Goal: Transaction & Acquisition: Book appointment/travel/reservation

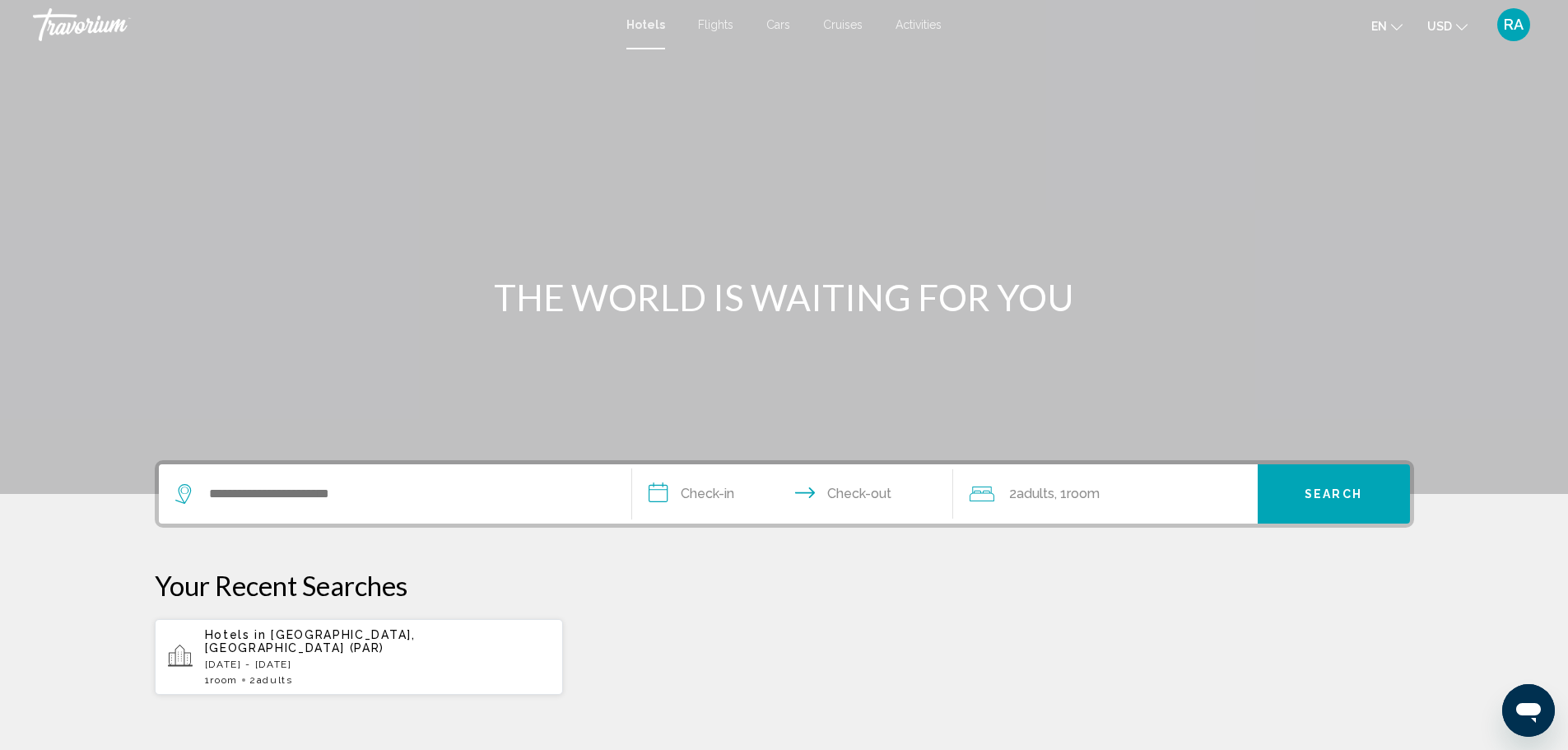
click at [714, 25] on span "Flights" at bounding box center [716, 24] width 36 height 13
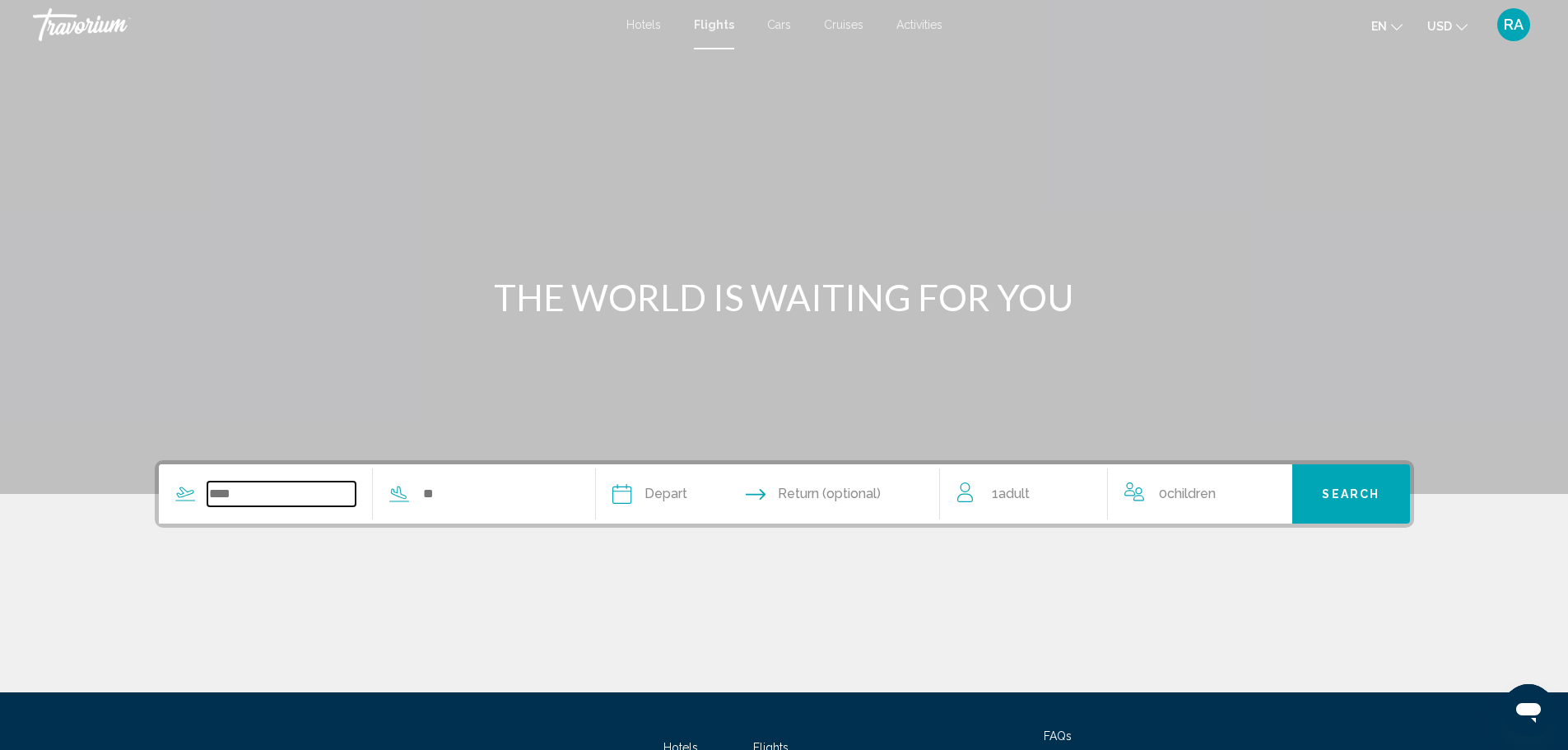
click at [298, 488] on input "Search widget" at bounding box center [282, 494] width 149 height 25
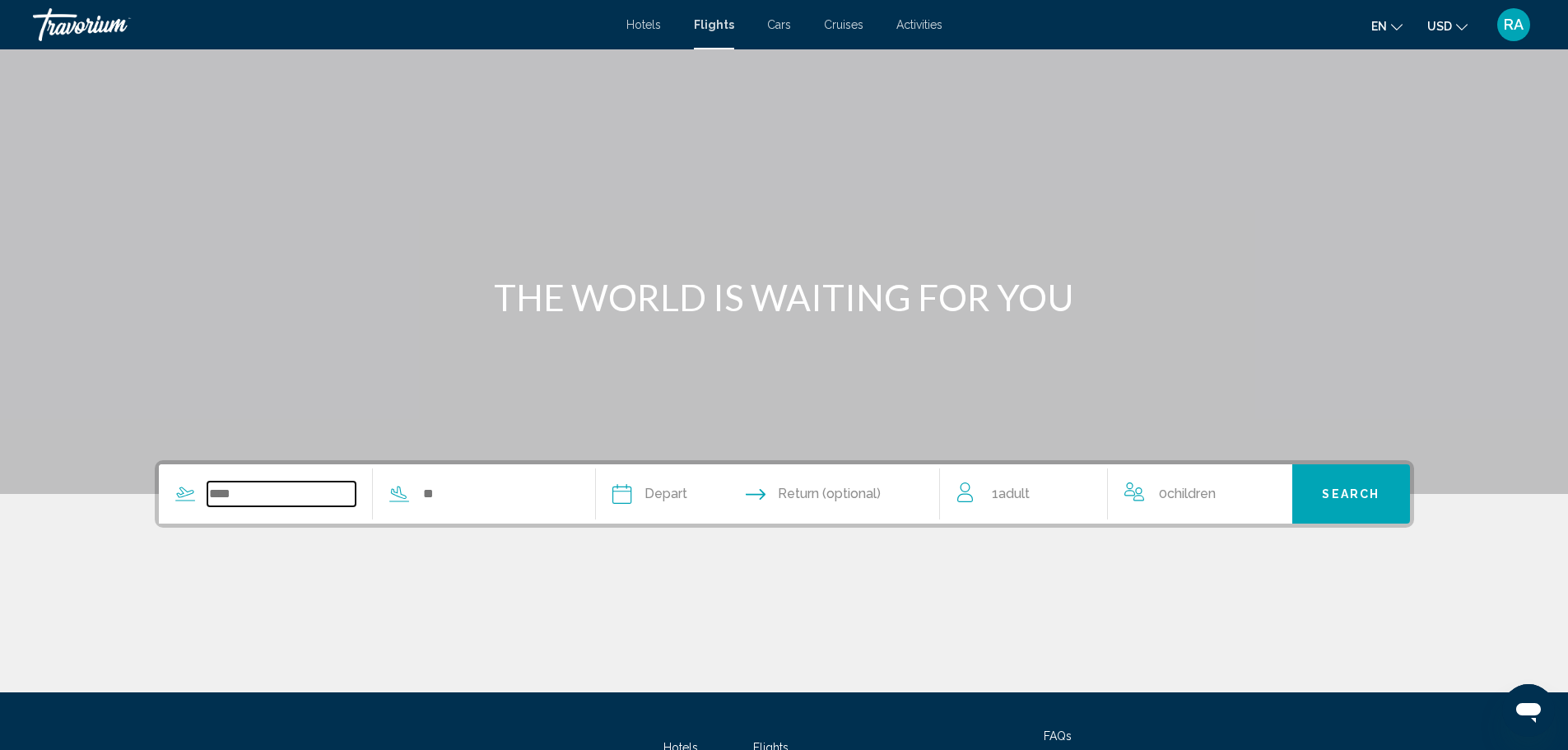
scroll to position [144, 0]
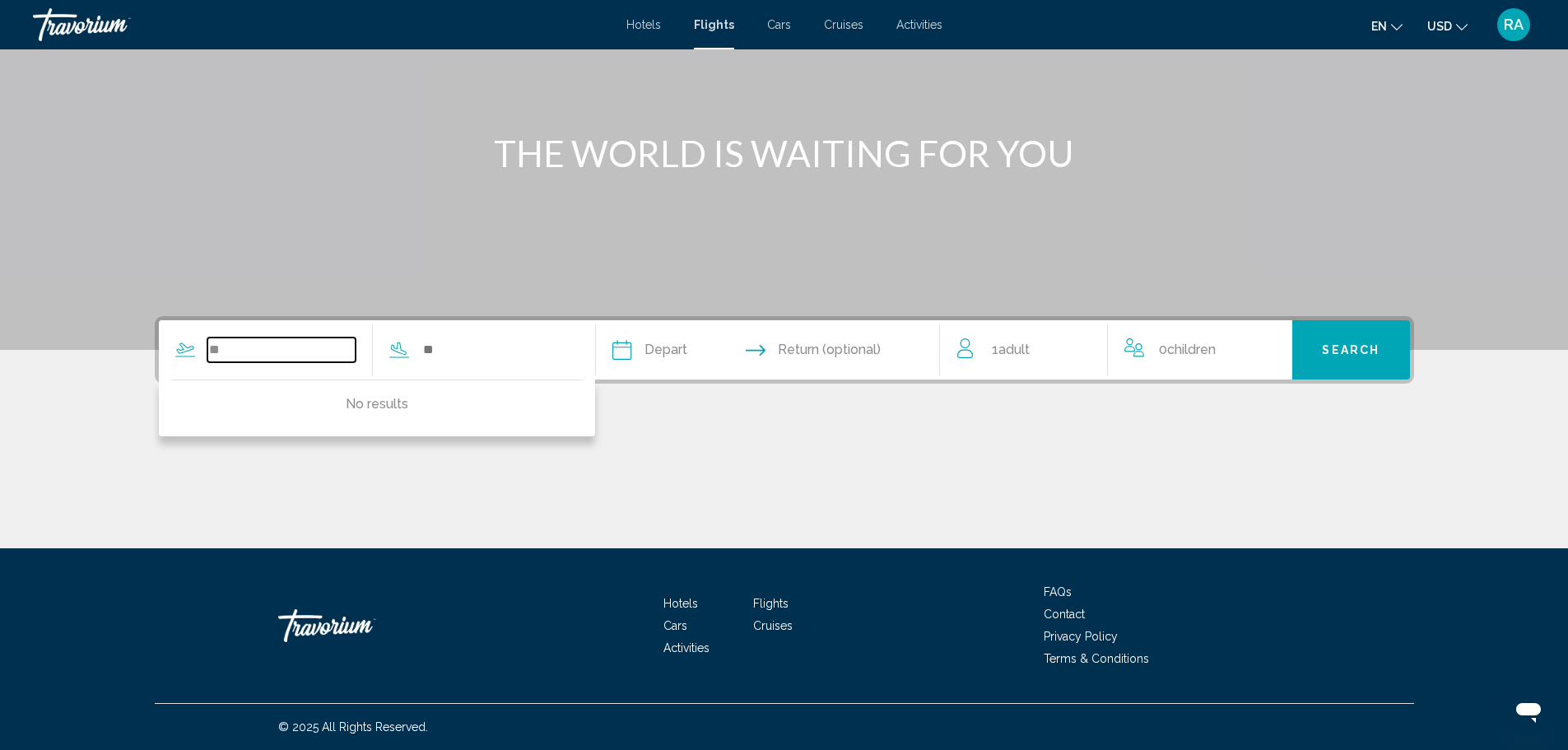
type input "*"
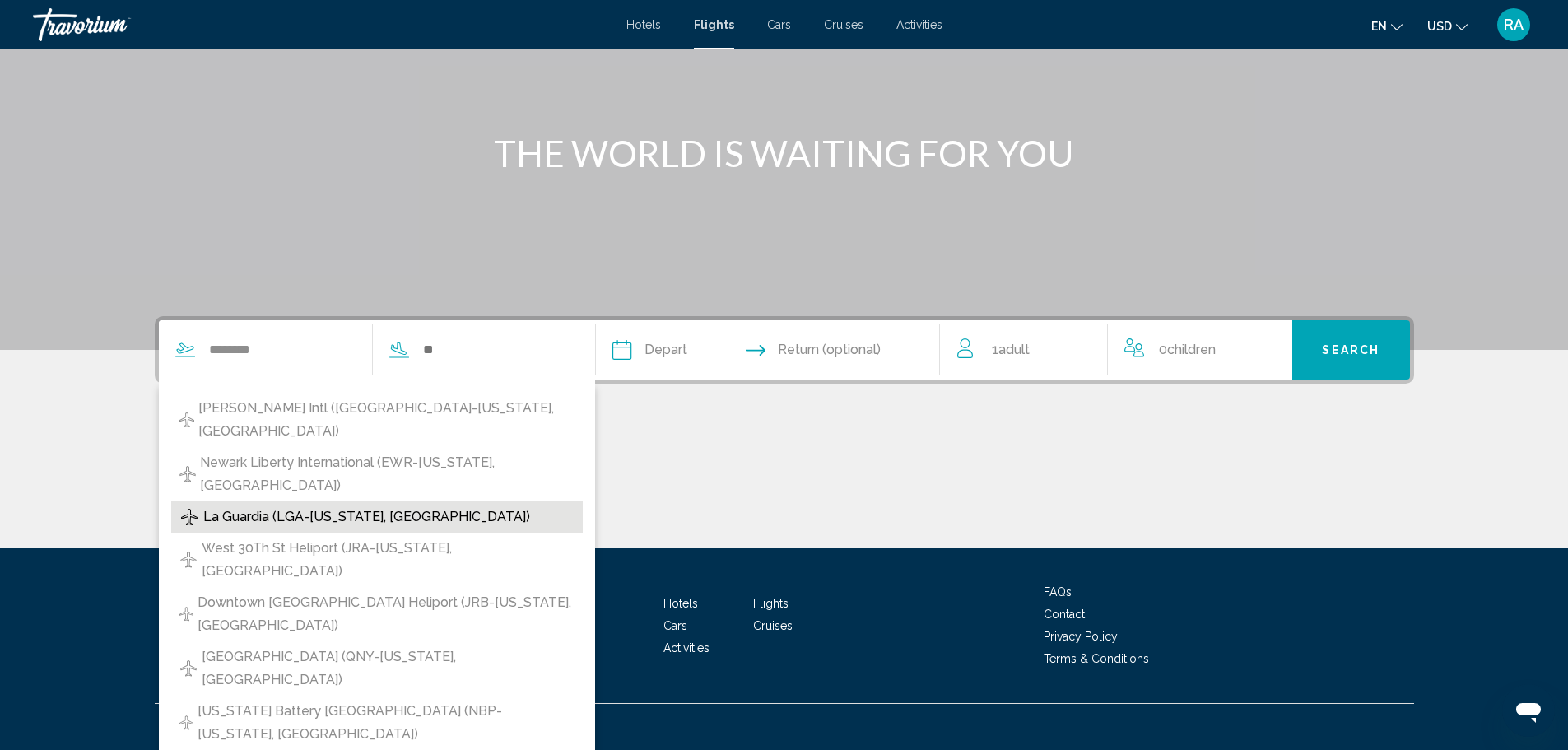
click at [298, 512] on span "La Guardia (LGA-[US_STATE], [GEOGRAPHIC_DATA])" at bounding box center [366, 516] width 327 height 23
type input "**********"
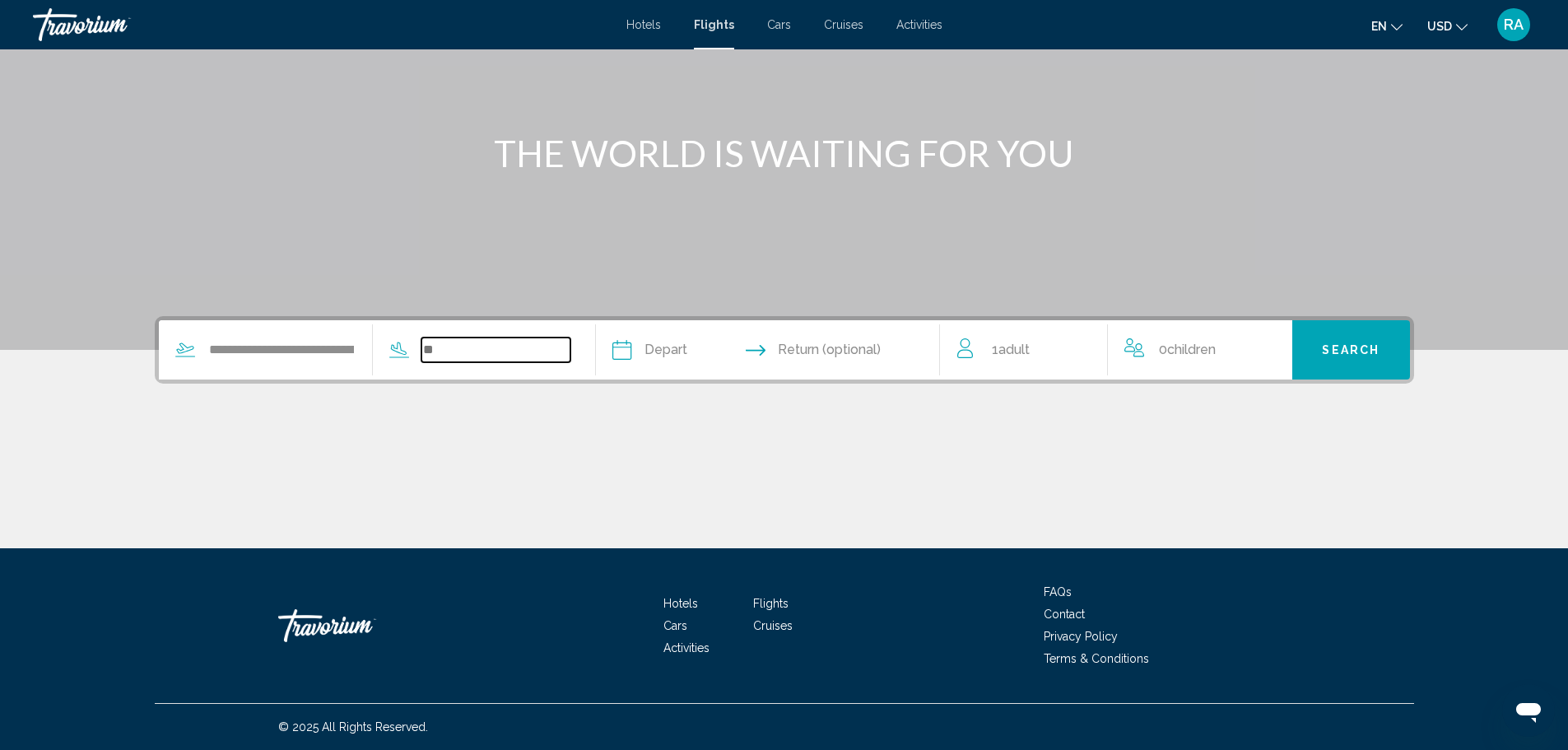
click at [488, 345] on input "Search widget" at bounding box center [496, 350] width 149 height 25
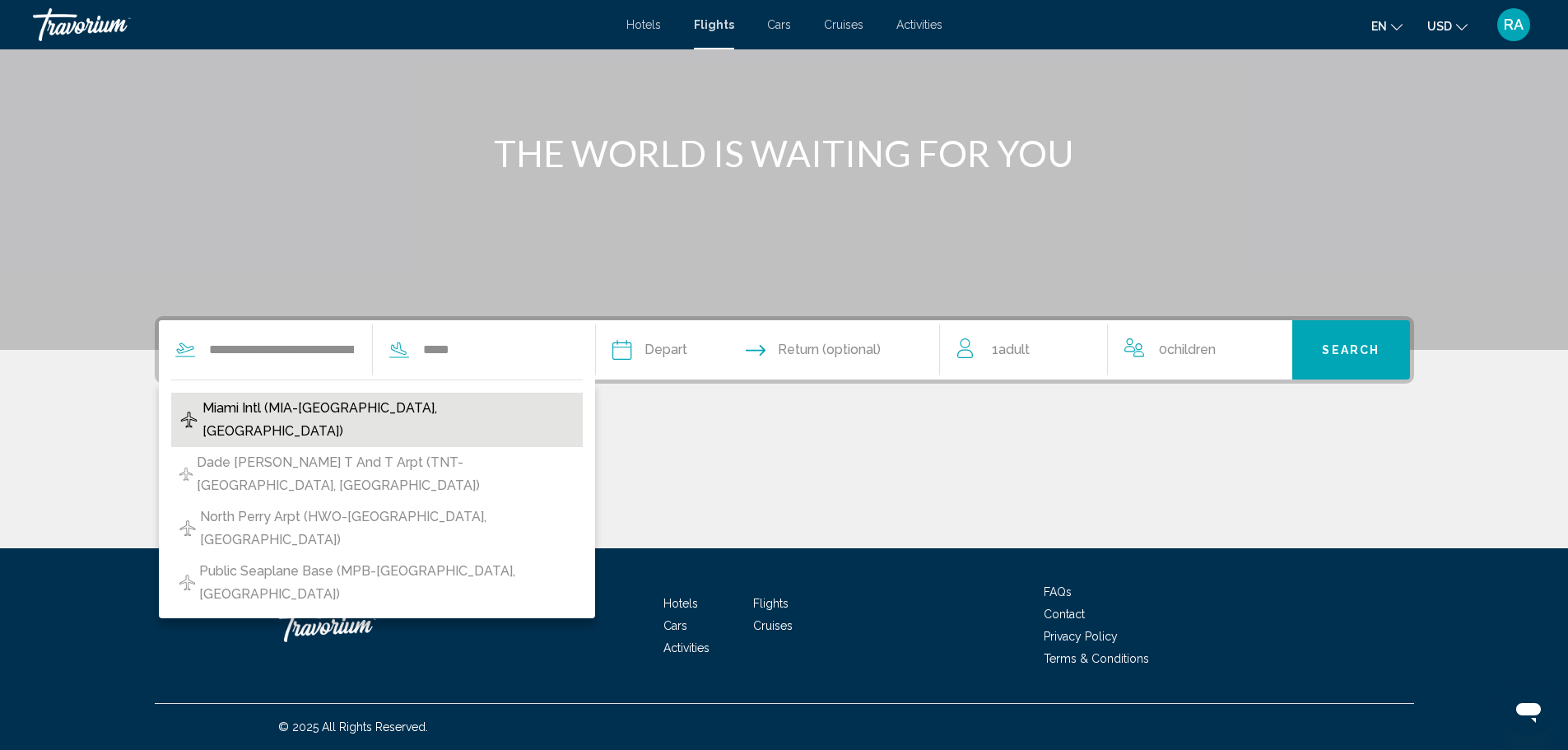
click at [327, 402] on span "Miami Intl (MIA-[GEOGRAPHIC_DATA], [GEOGRAPHIC_DATA])" at bounding box center [388, 419] width 372 height 46
type input "**********"
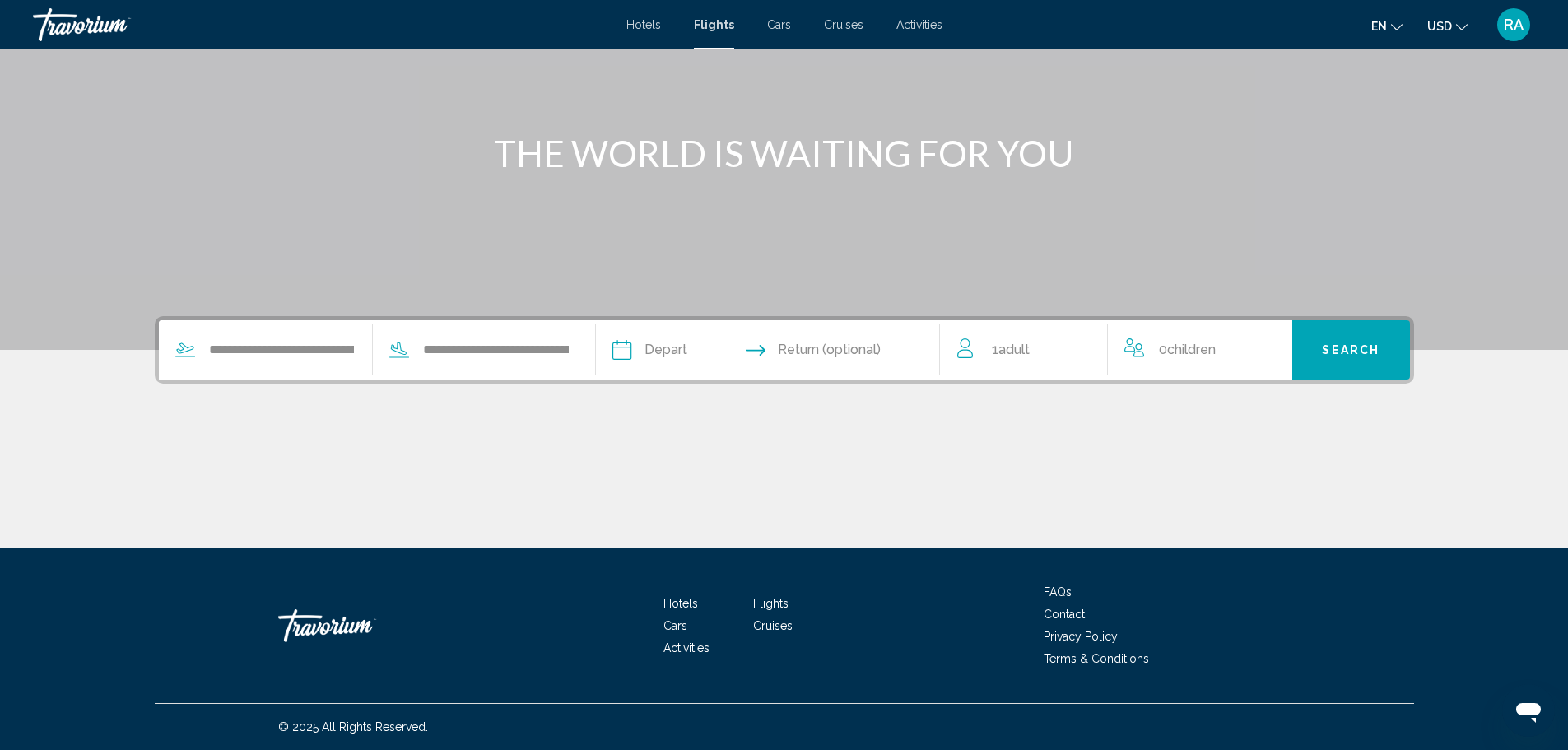
click at [666, 351] on input "Depart date" at bounding box center [693, 352] width 171 height 64
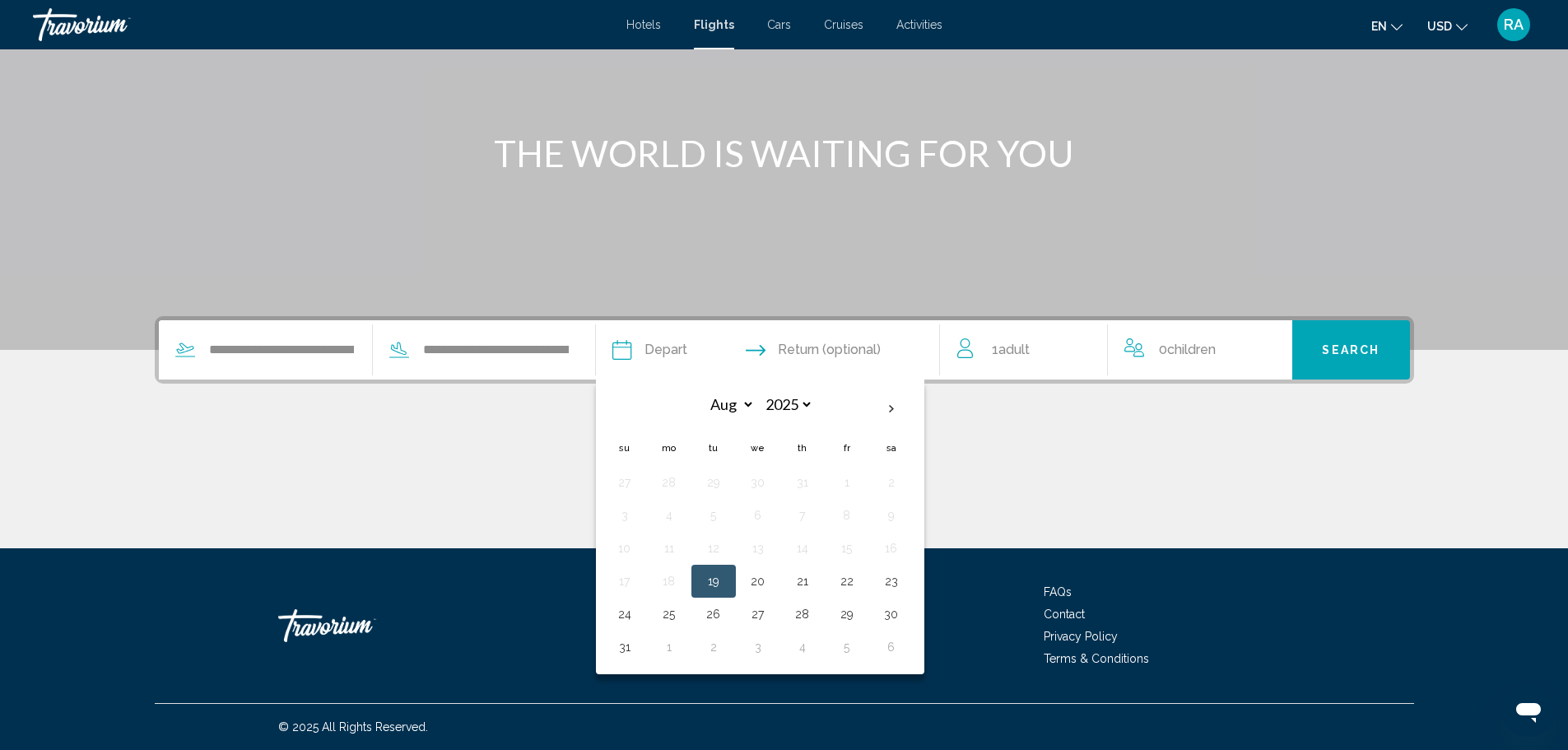
click at [791, 344] on span "Return (optional)" at bounding box center [829, 350] width 103 height 23
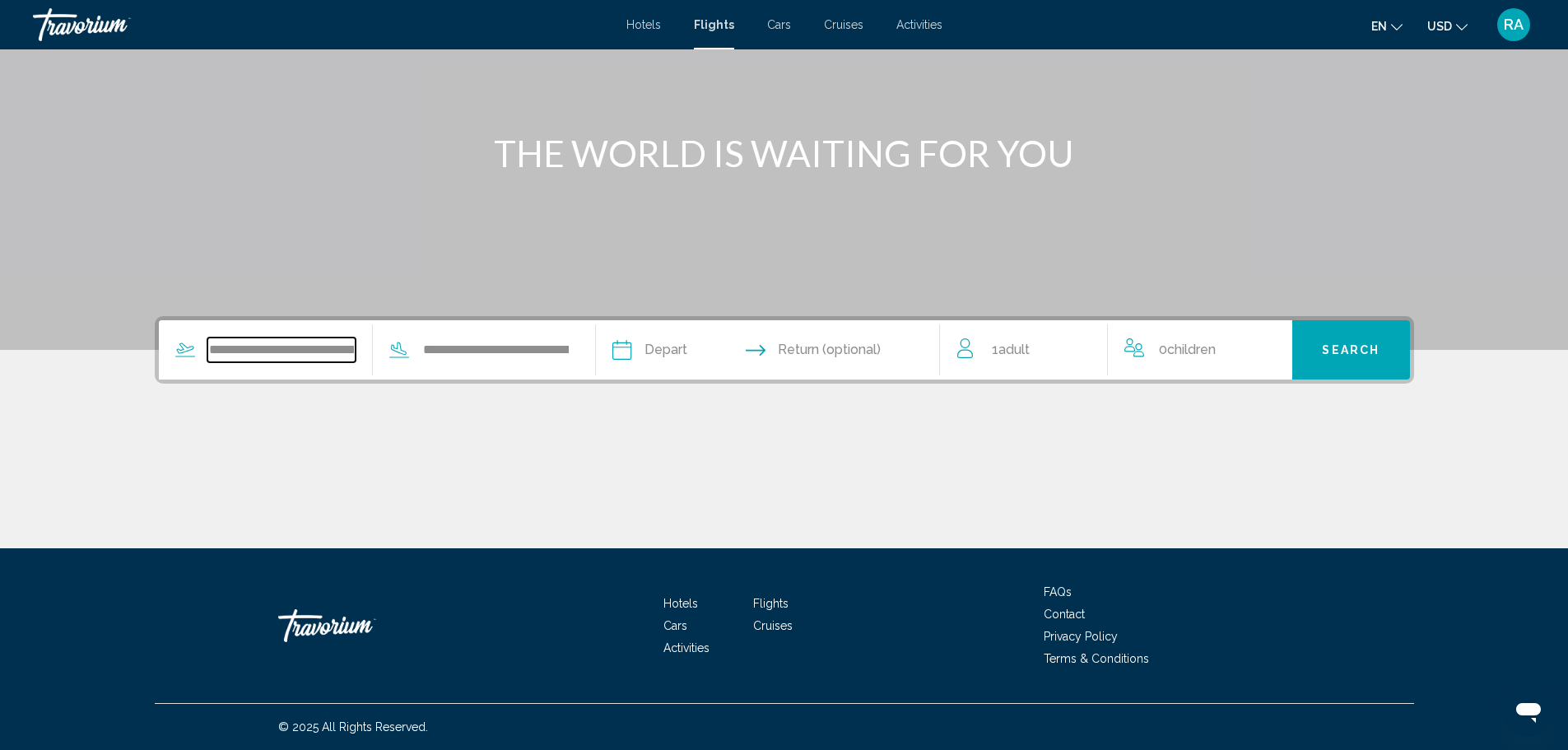
click at [355, 350] on input "**********" at bounding box center [282, 350] width 149 height 25
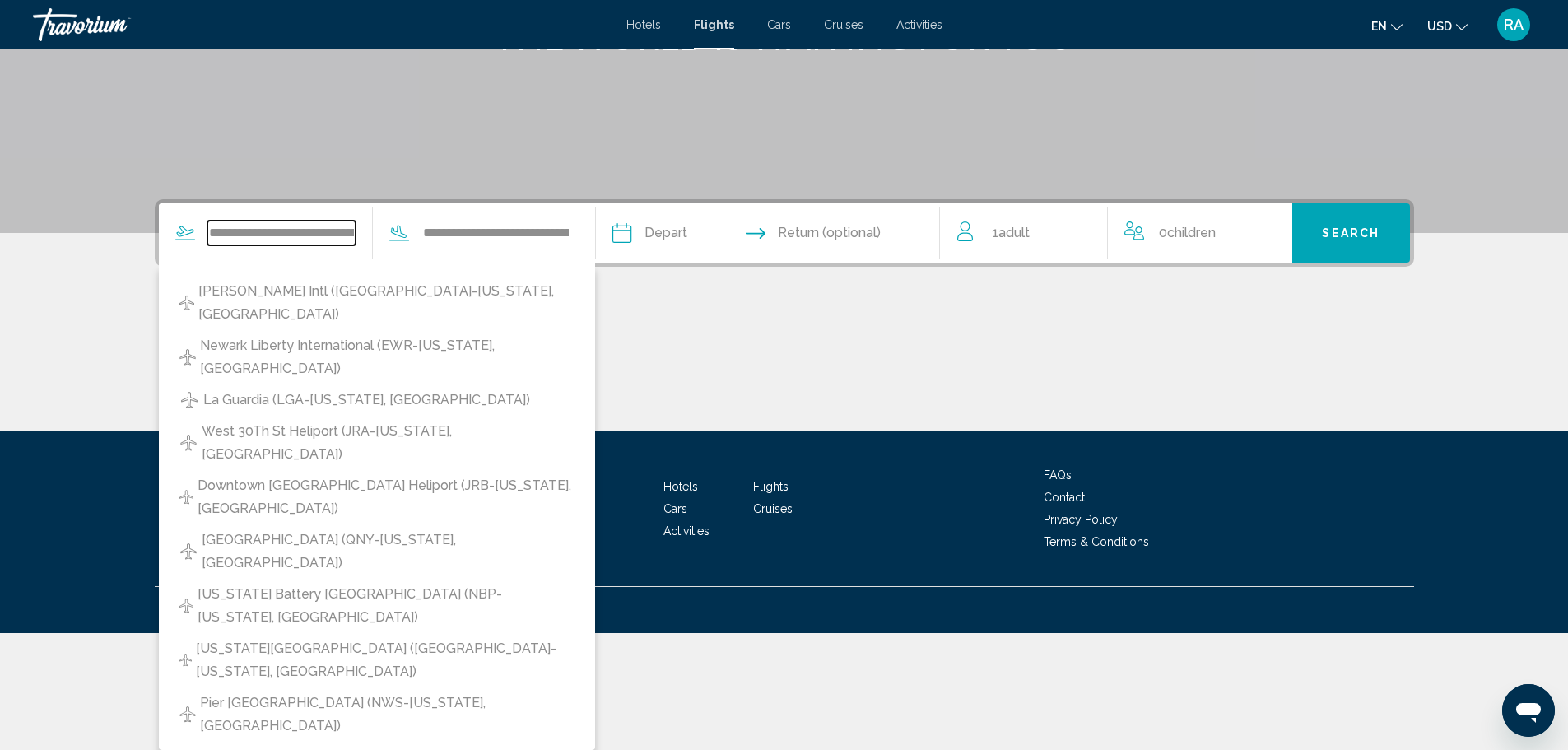
scroll to position [0, 173]
drag, startPoint x: 210, startPoint y: 230, endPoint x: 702, endPoint y: 286, distance: 495.2
click at [700, 285] on div "**********" at bounding box center [785, 315] width 1325 height 232
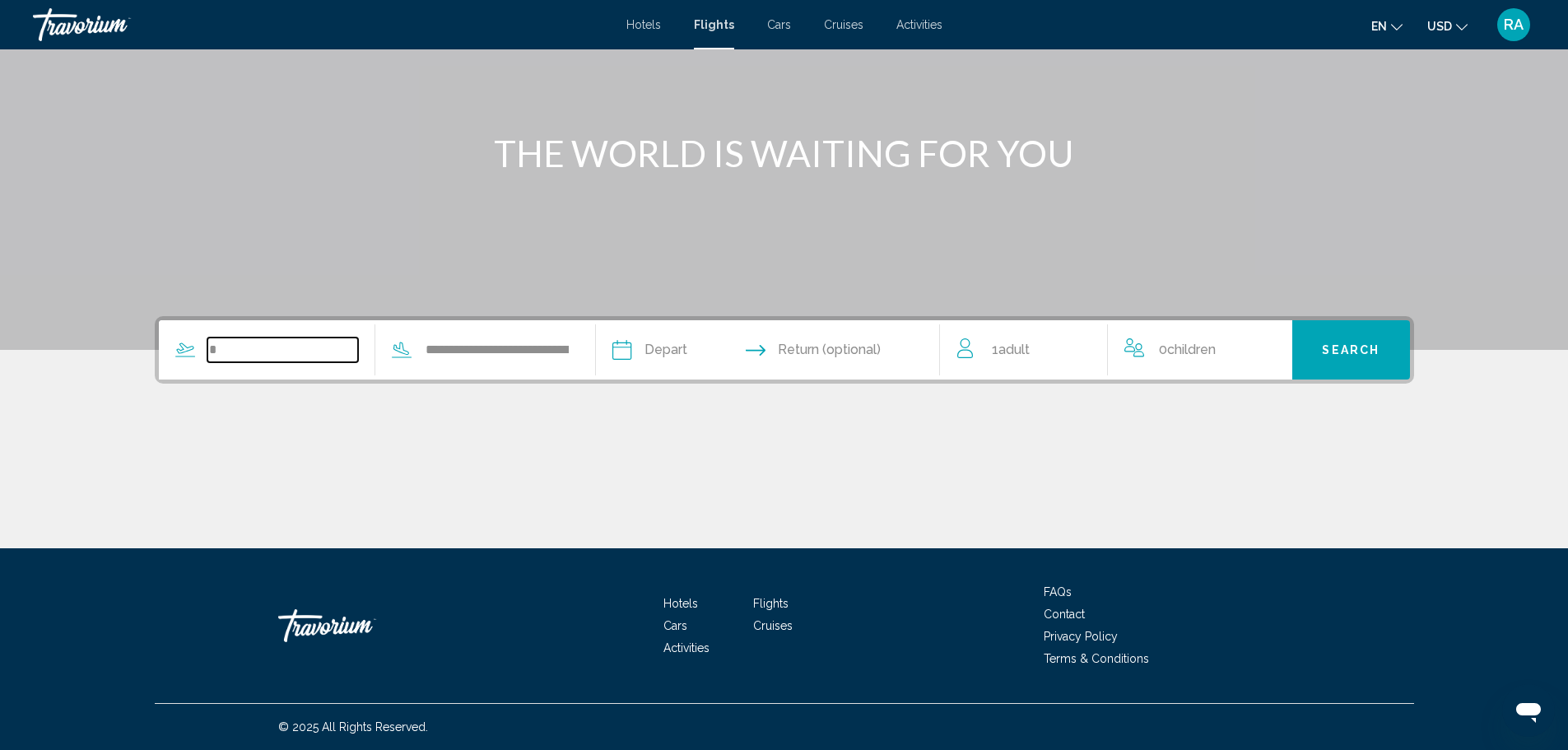
scroll to position [0, 0]
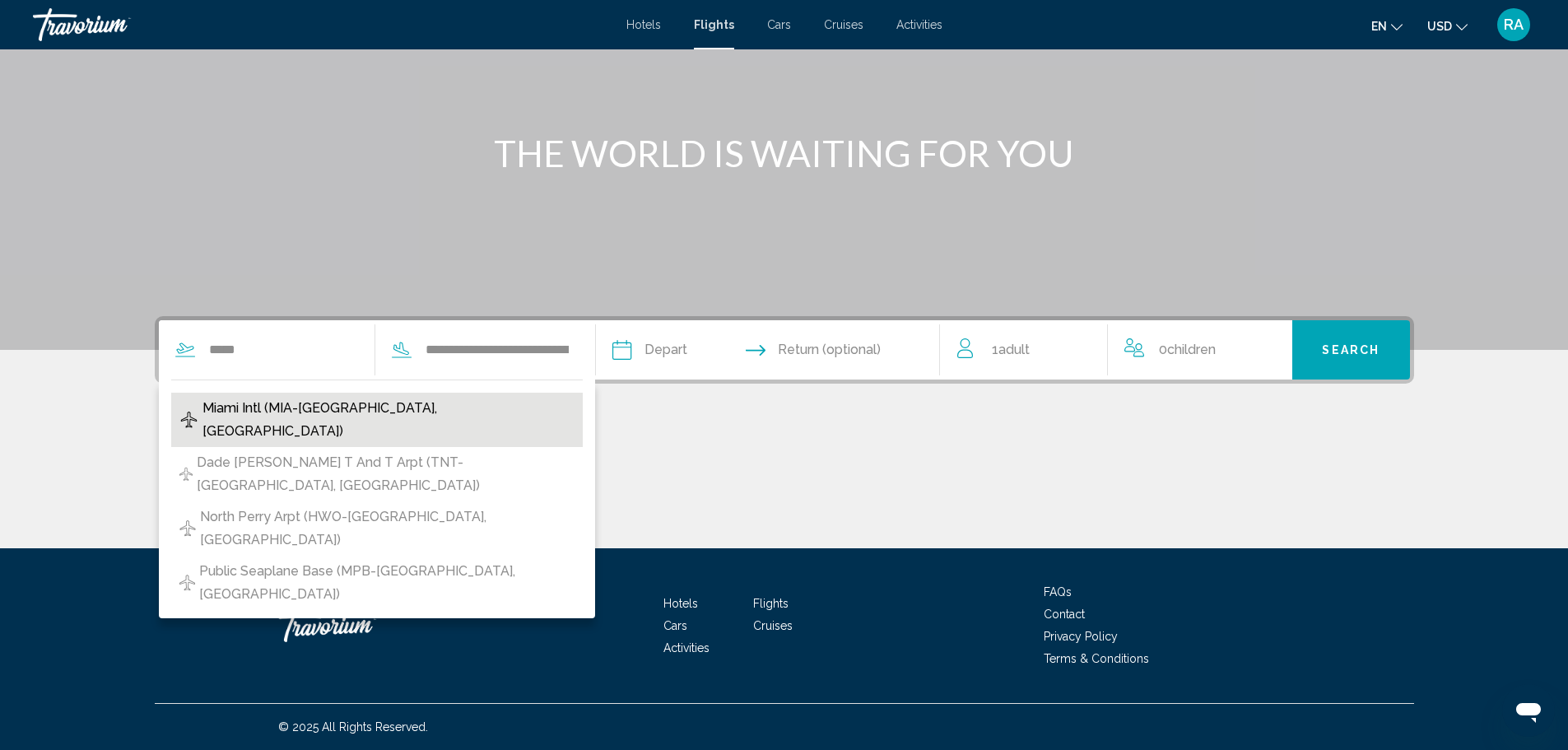
click at [314, 413] on span "Miami Intl (MIA-[GEOGRAPHIC_DATA], [GEOGRAPHIC_DATA])" at bounding box center [388, 419] width 372 height 46
type input "**********"
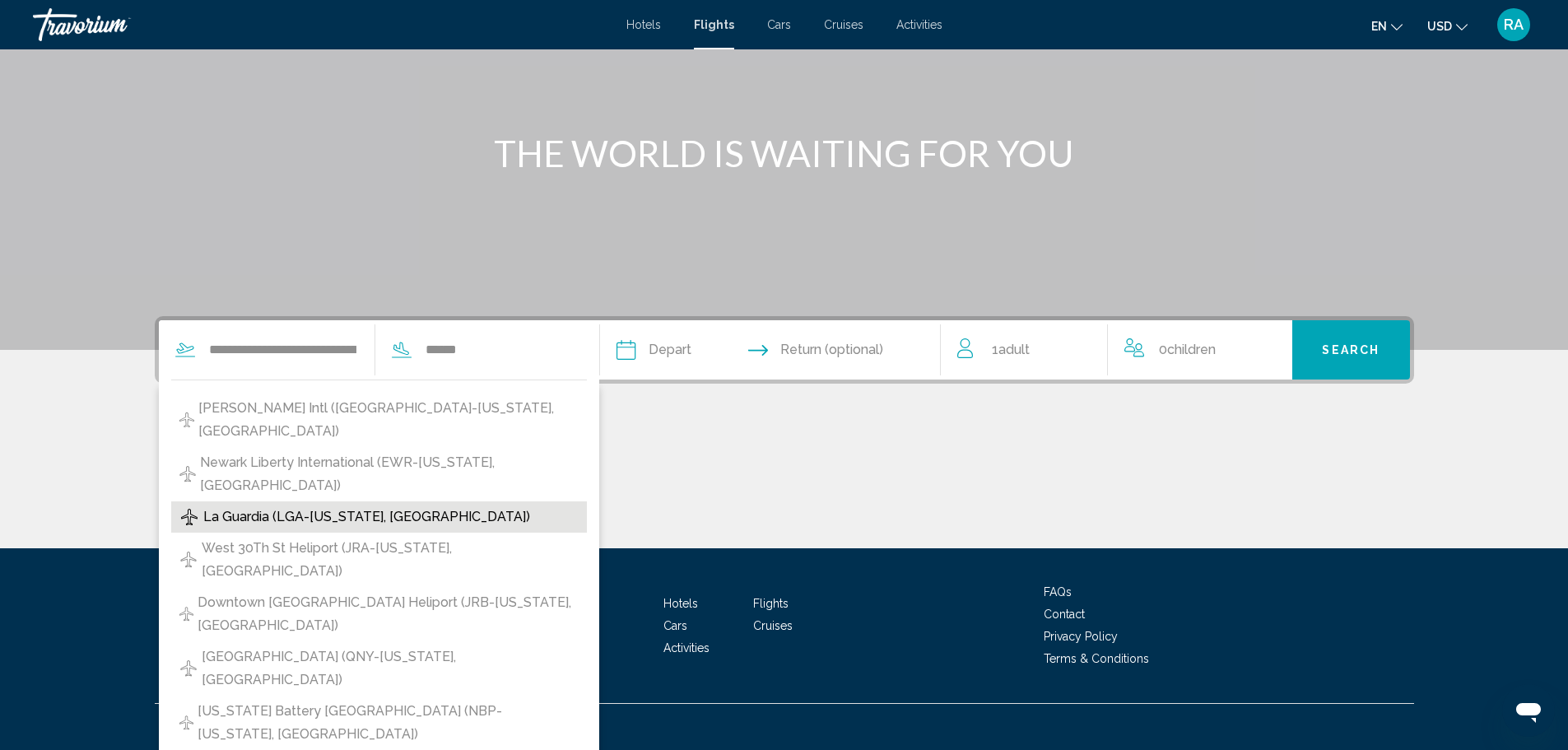
click at [295, 519] on span "La Guardia (LGA-[US_STATE], [GEOGRAPHIC_DATA])" at bounding box center [366, 516] width 327 height 23
type input "**********"
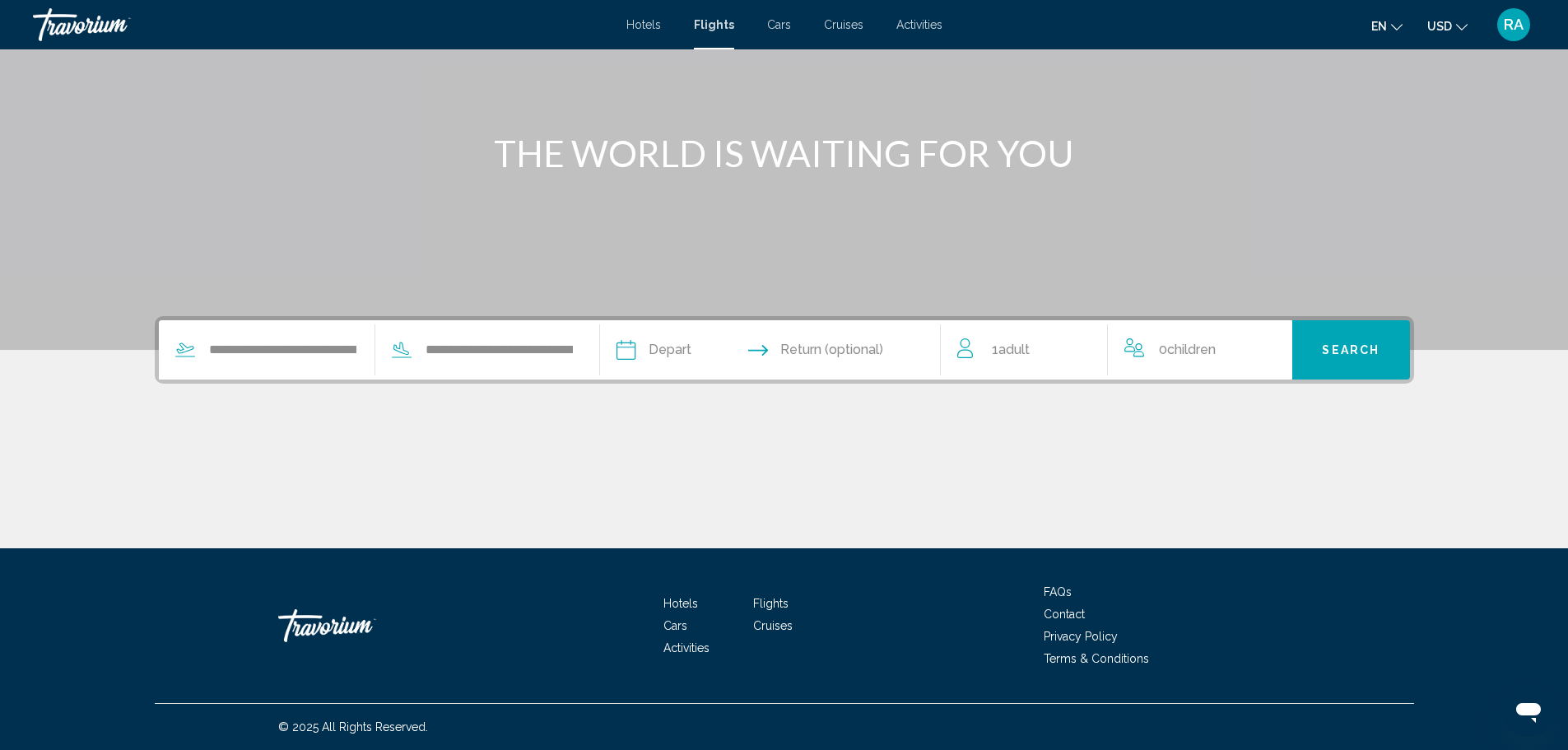
click at [666, 346] on input "Depart date" at bounding box center [697, 352] width 169 height 64
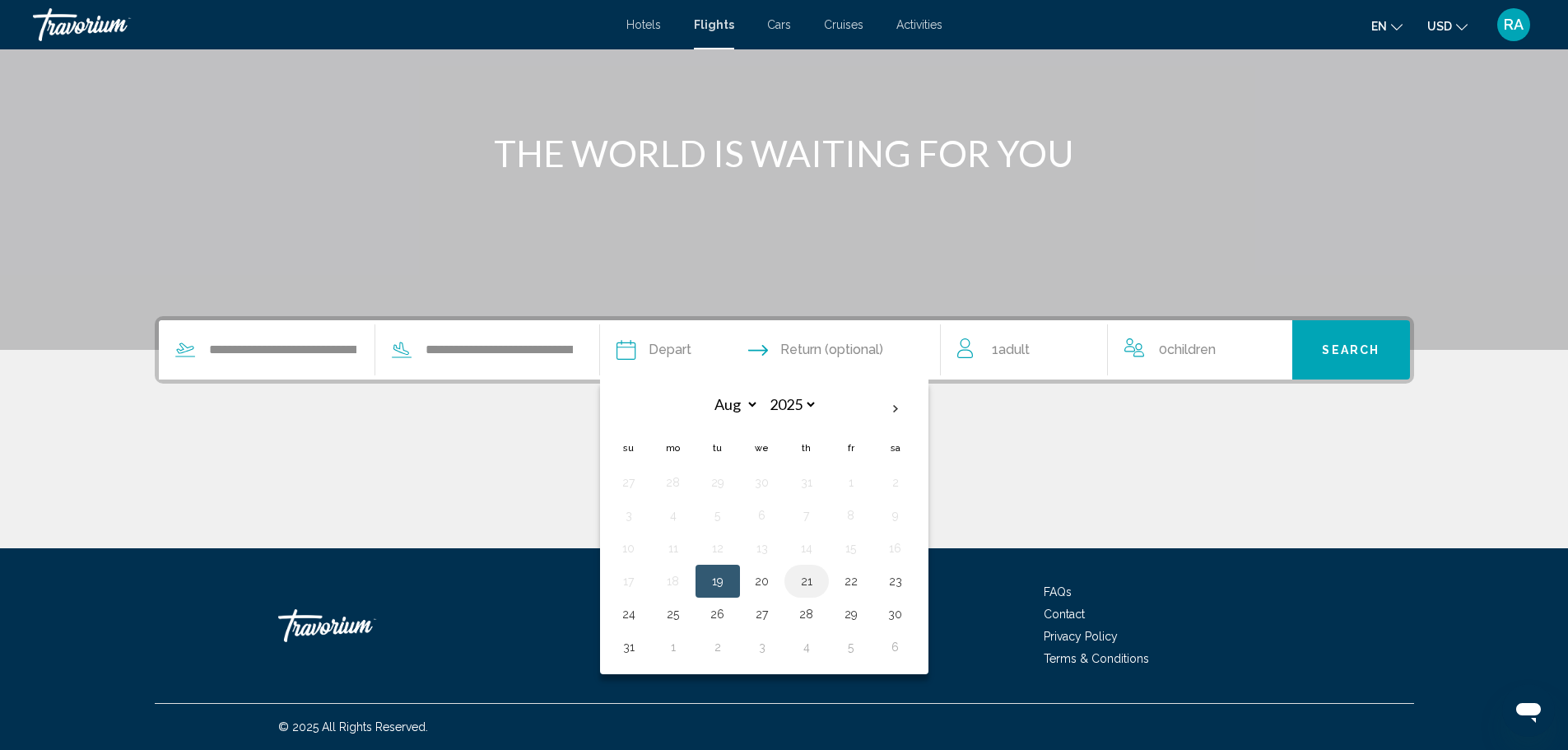
click at [812, 576] on button "21" at bounding box center [807, 581] width 26 height 23
type input "**********"
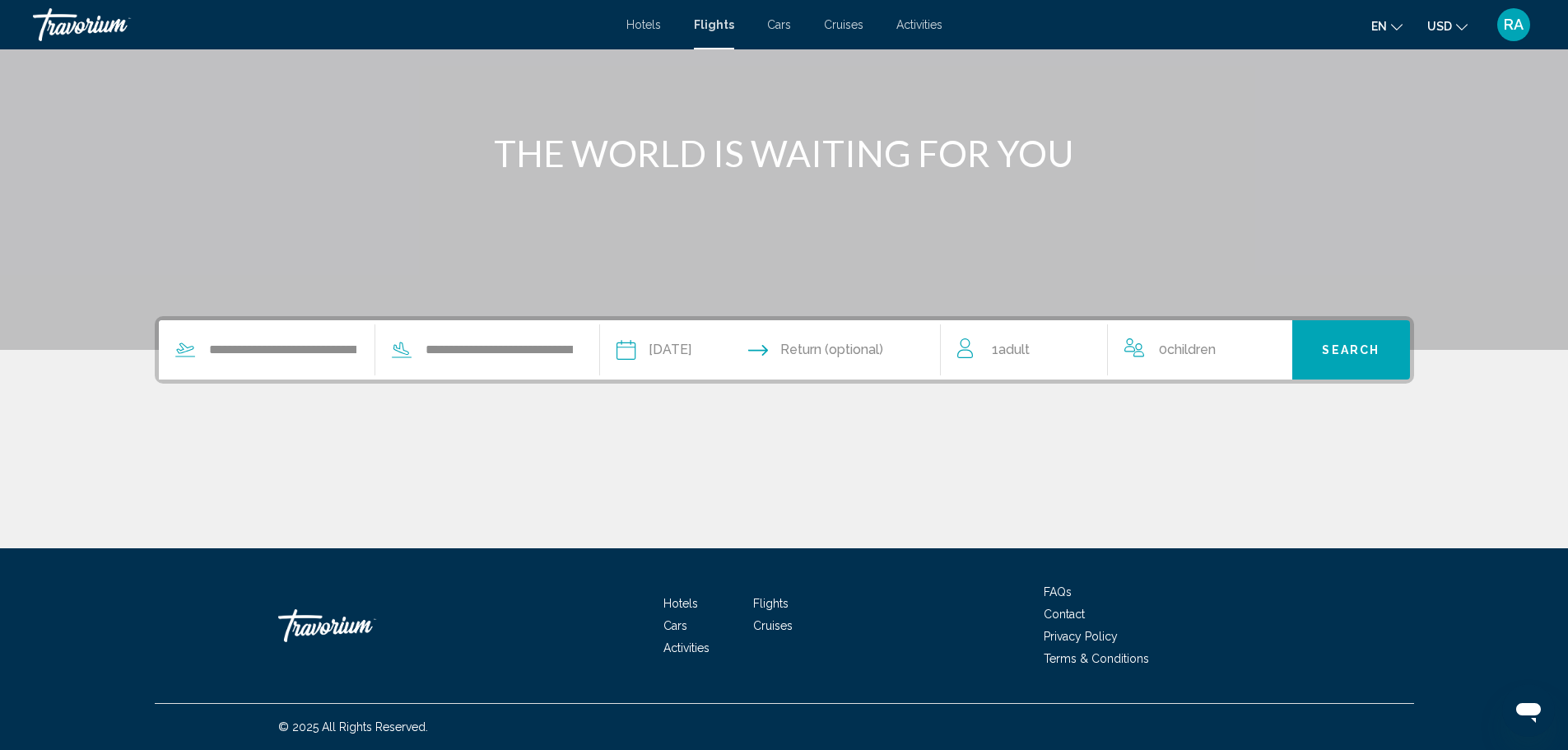
click at [1341, 352] on span "Search" at bounding box center [1351, 350] width 58 height 13
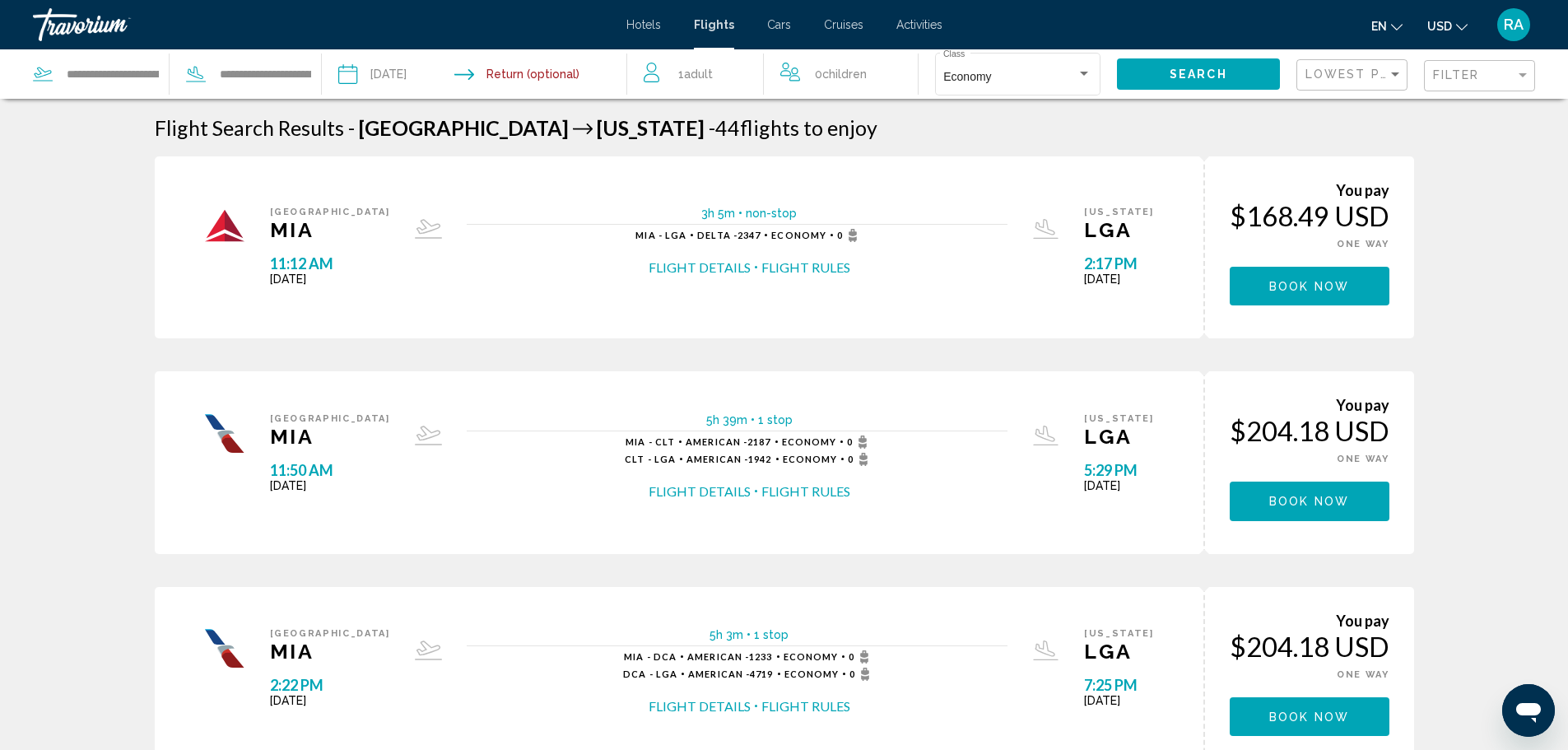
click at [671, 268] on button "Flight Details" at bounding box center [700, 267] width 102 height 18
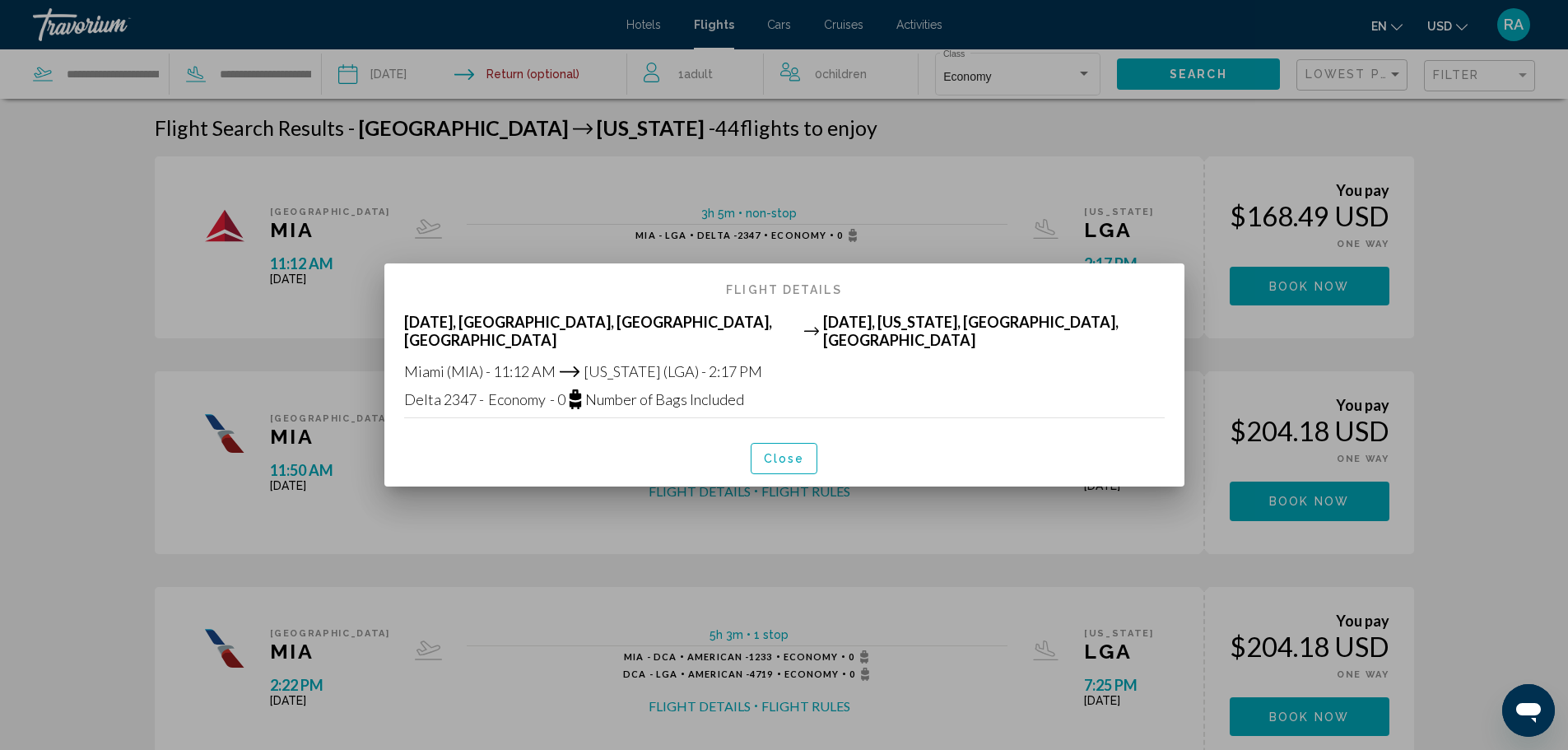
click at [768, 458] on span "Close" at bounding box center [785, 459] width 42 height 13
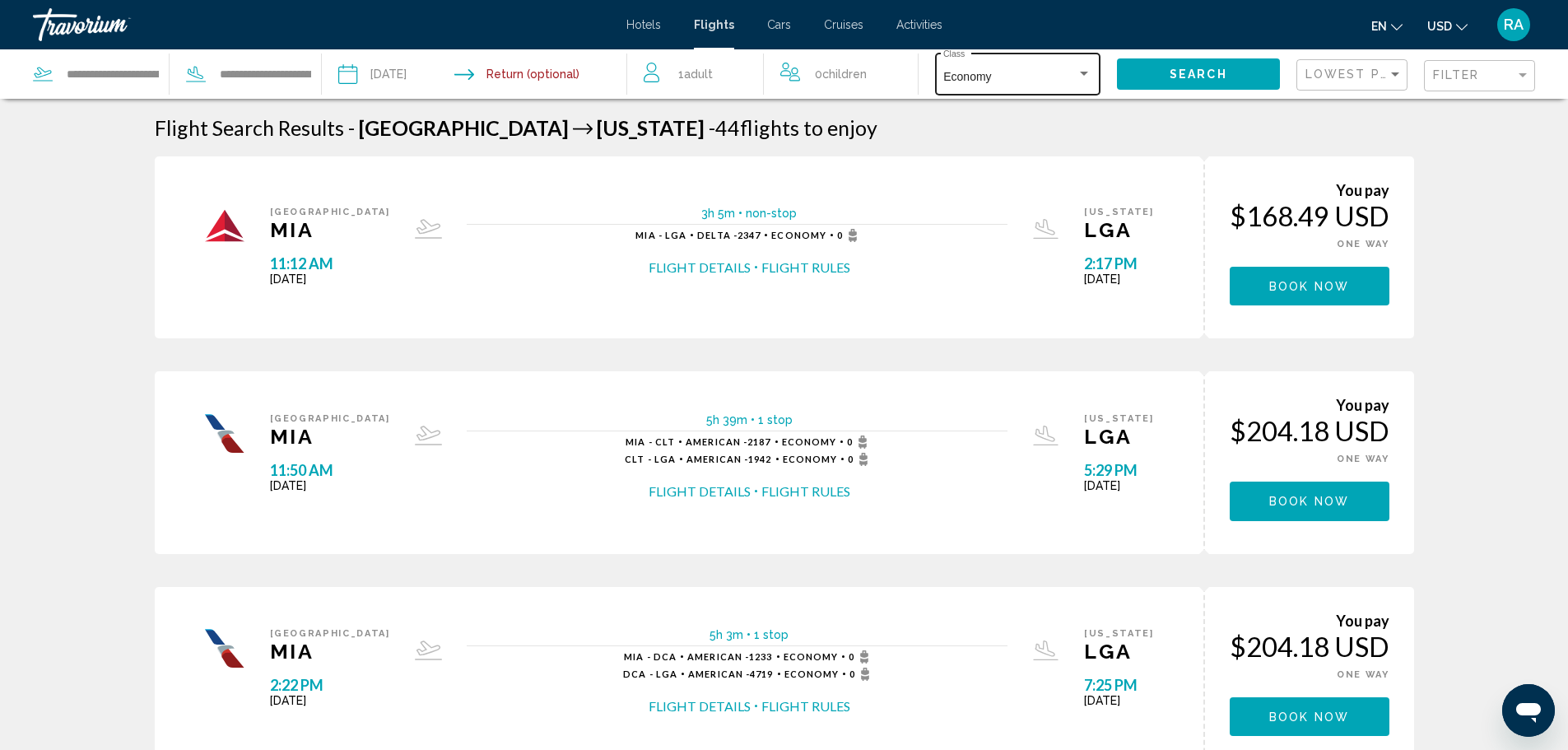
click at [1083, 71] on div "Search widget" at bounding box center [1084, 74] width 15 height 13
click at [996, 145] on span "Business" at bounding box center [1017, 146] width 148 height 35
click at [1163, 73] on button "Search" at bounding box center [1198, 73] width 163 height 30
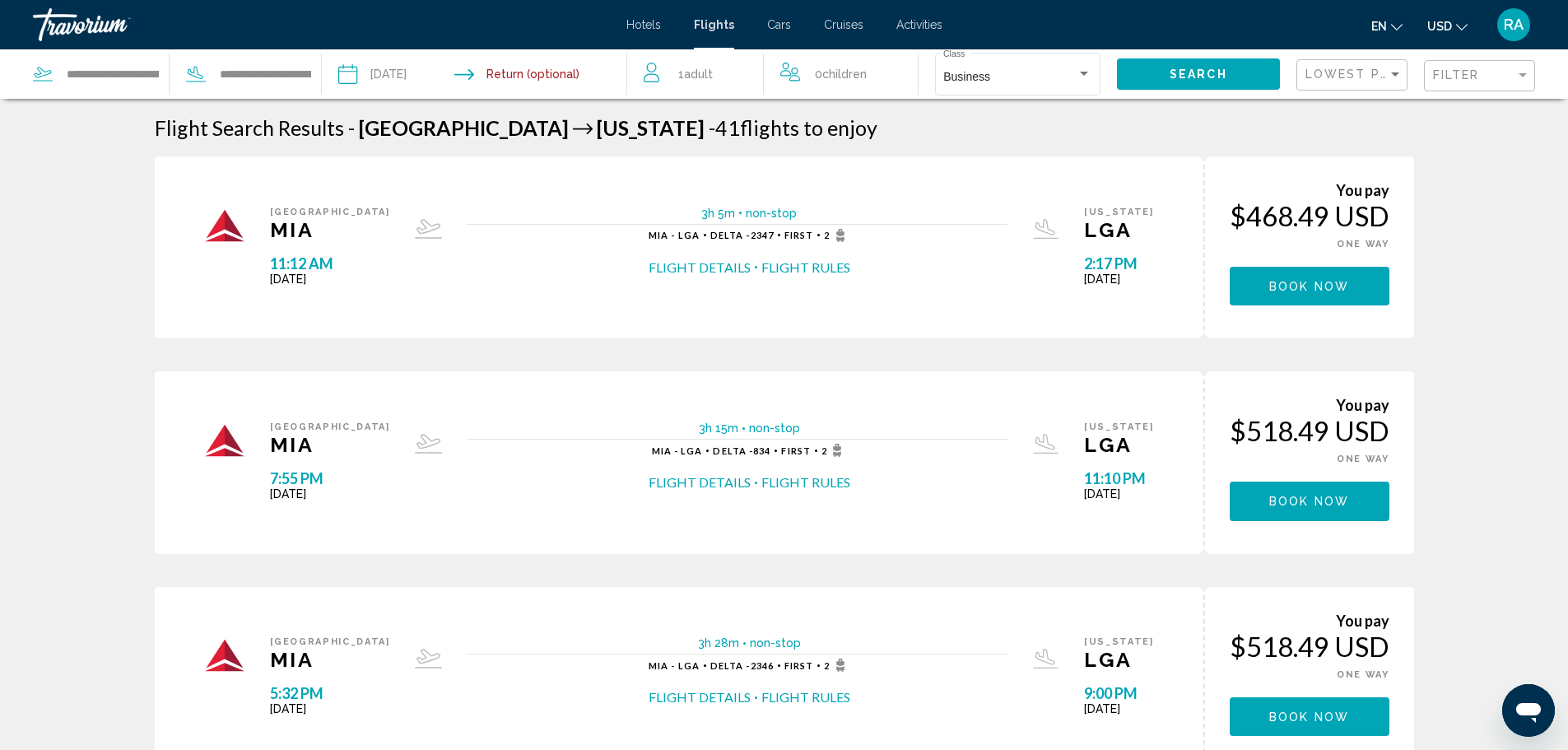
click at [700, 268] on button "Flight Details" at bounding box center [700, 267] width 102 height 18
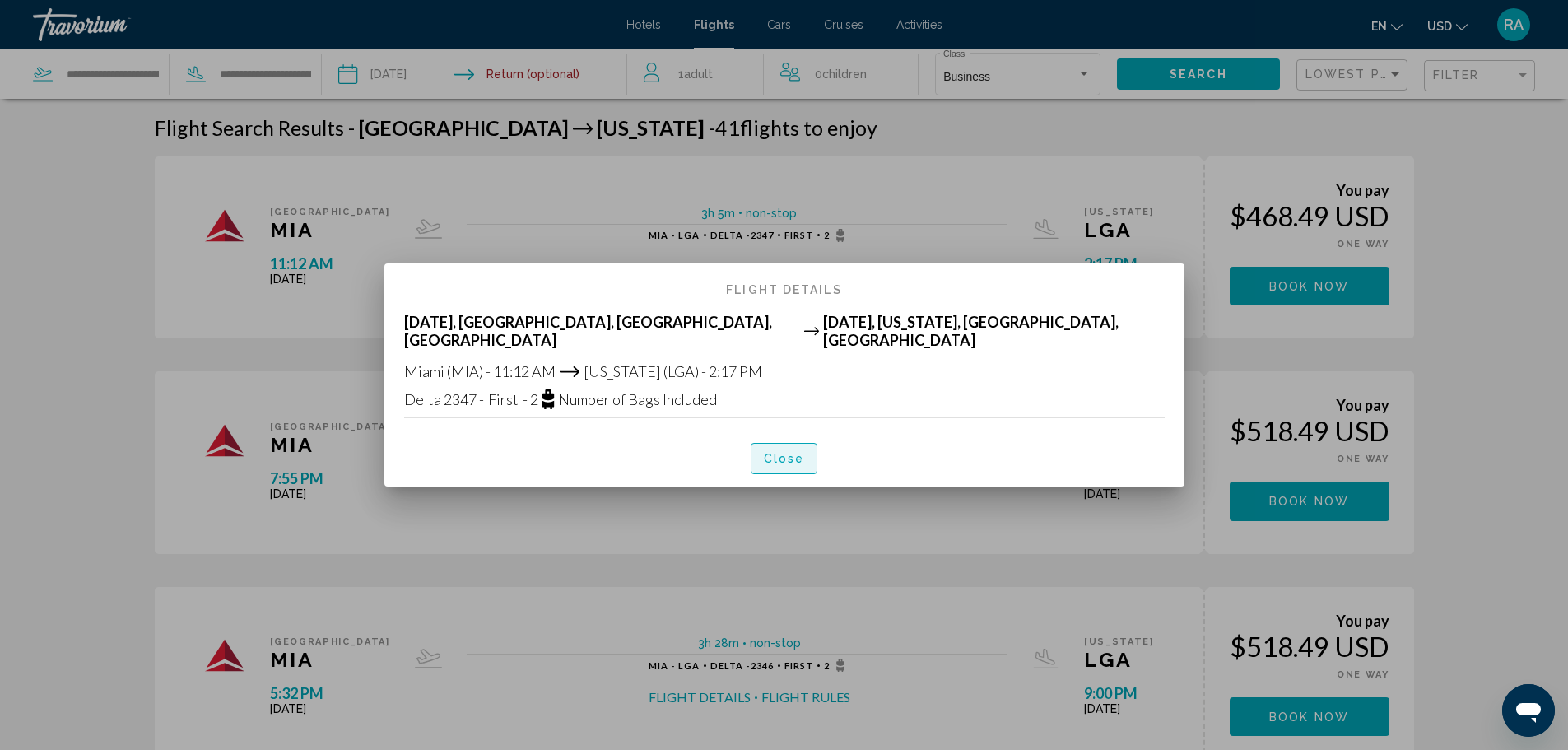
click at [787, 448] on button "Close" at bounding box center [785, 457] width 68 height 30
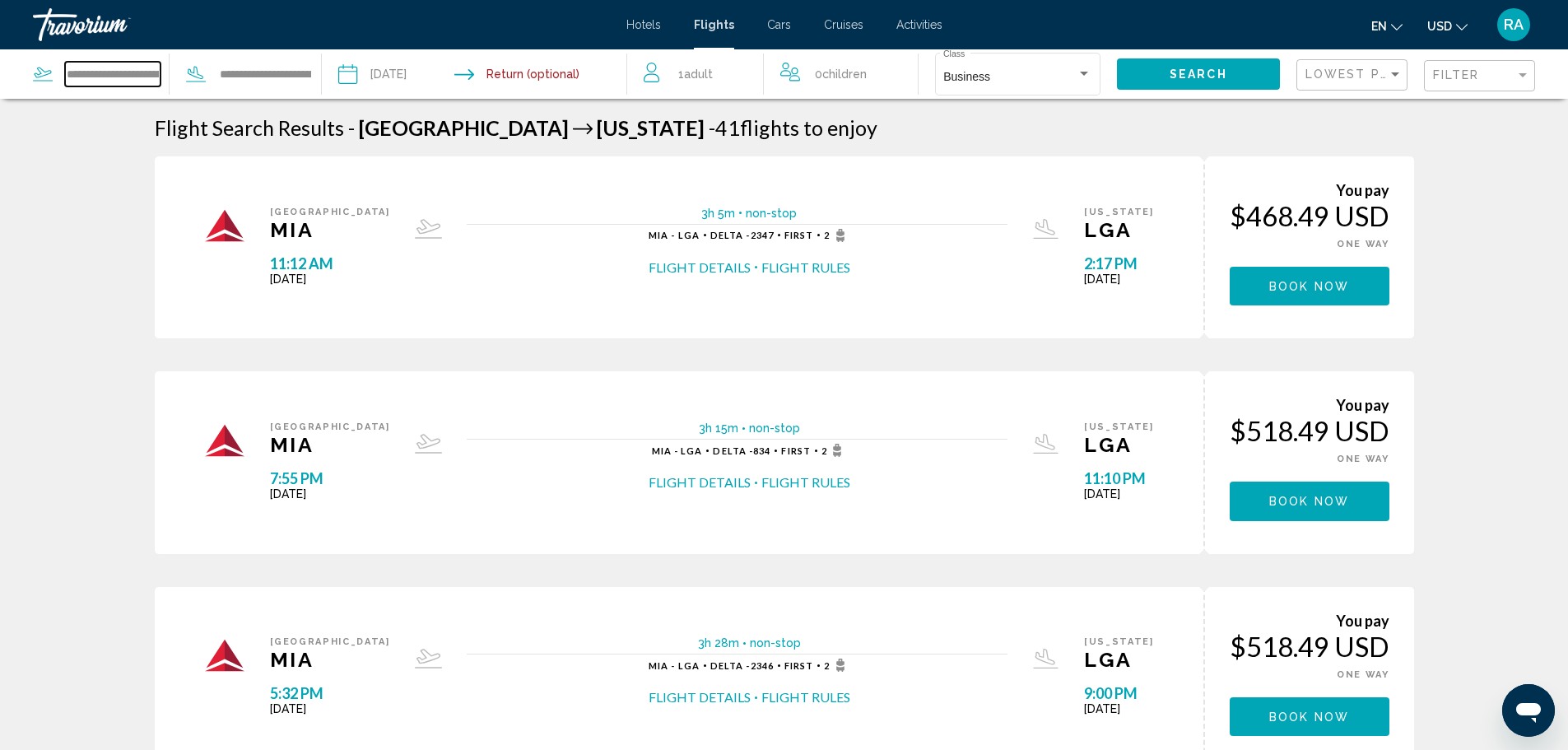
click at [130, 74] on input "**********" at bounding box center [113, 74] width 95 height 25
click at [157, 73] on input "**********" at bounding box center [113, 74] width 95 height 25
click at [1395, 76] on div "Sort by" at bounding box center [1395, 74] width 15 height 13
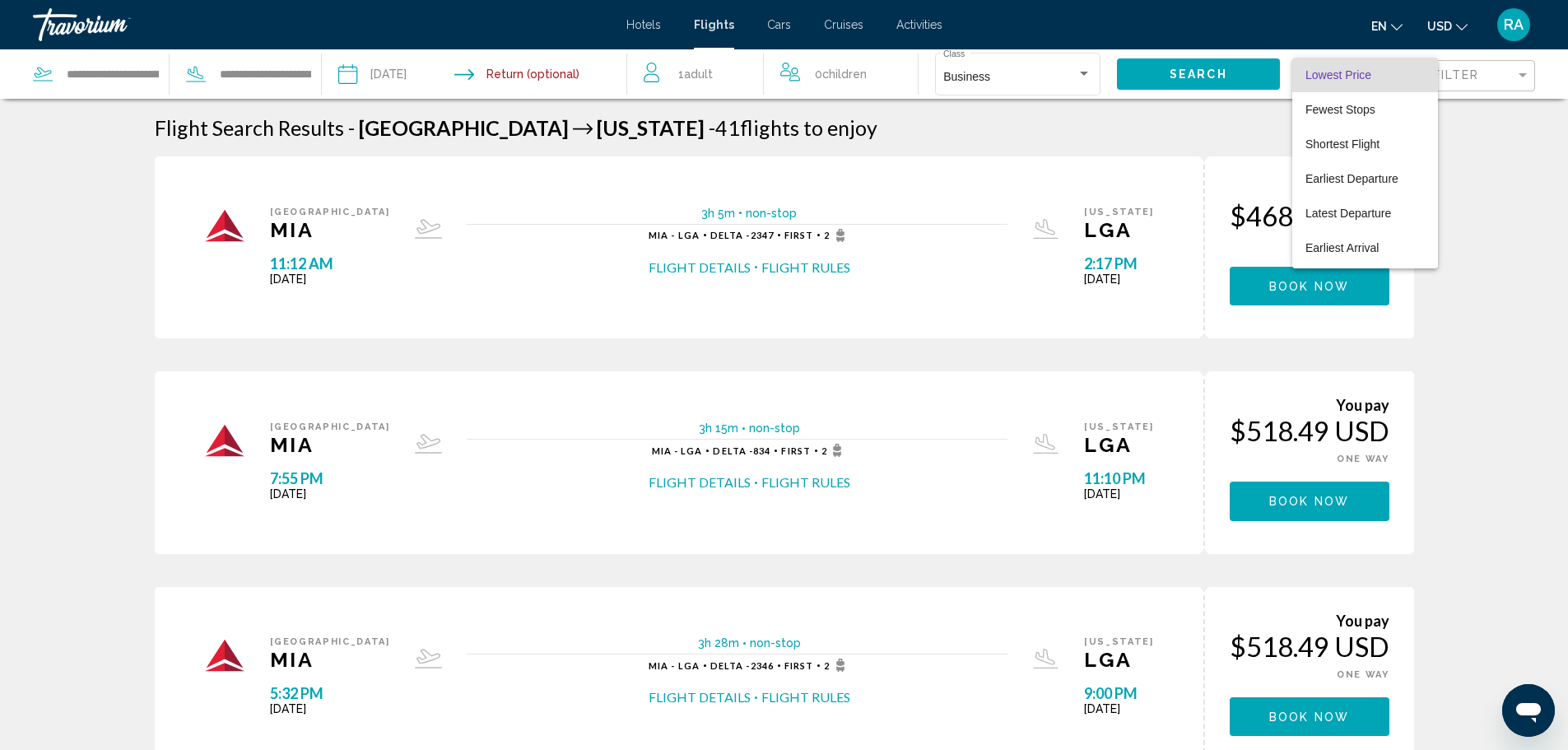
click at [1526, 74] on div at bounding box center [784, 375] width 1568 height 750
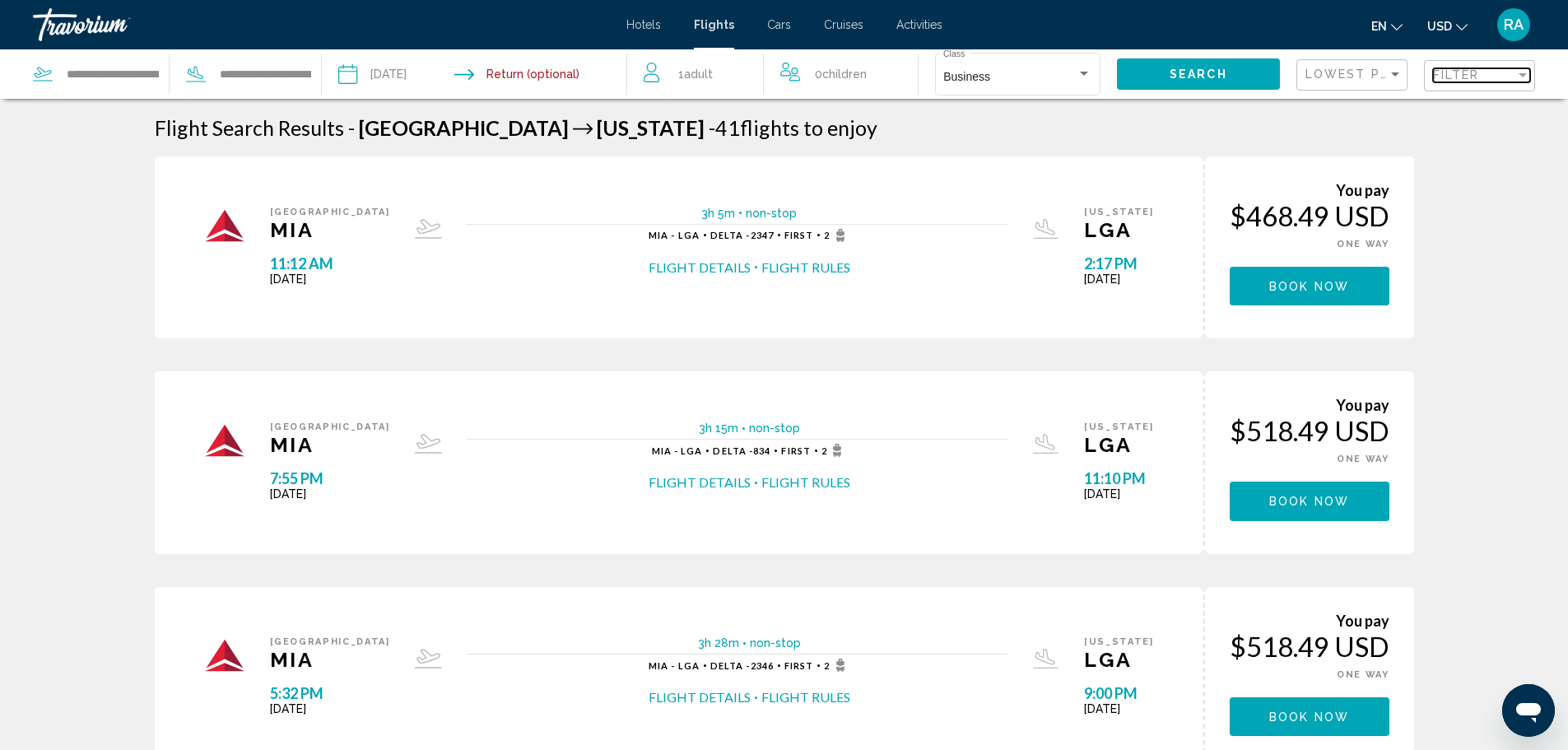
click at [1526, 74] on div "Filter" at bounding box center [1523, 75] width 9 height 4
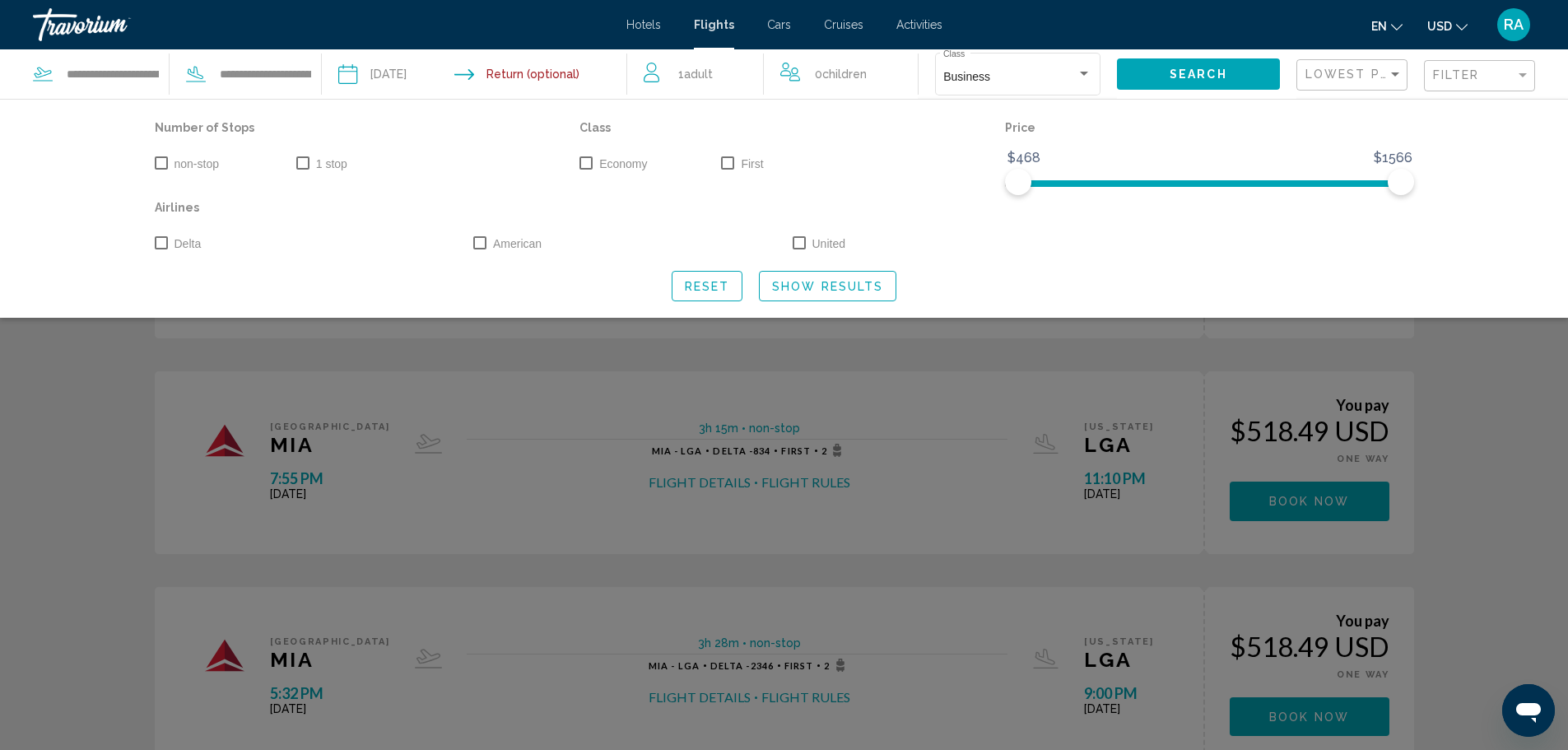
click at [162, 242] on span "Search widget" at bounding box center [161, 242] width 13 height 13
click at [729, 168] on span "Search widget" at bounding box center [727, 163] width 13 height 13
click at [586, 160] on span "Search widget" at bounding box center [586, 163] width 13 height 13
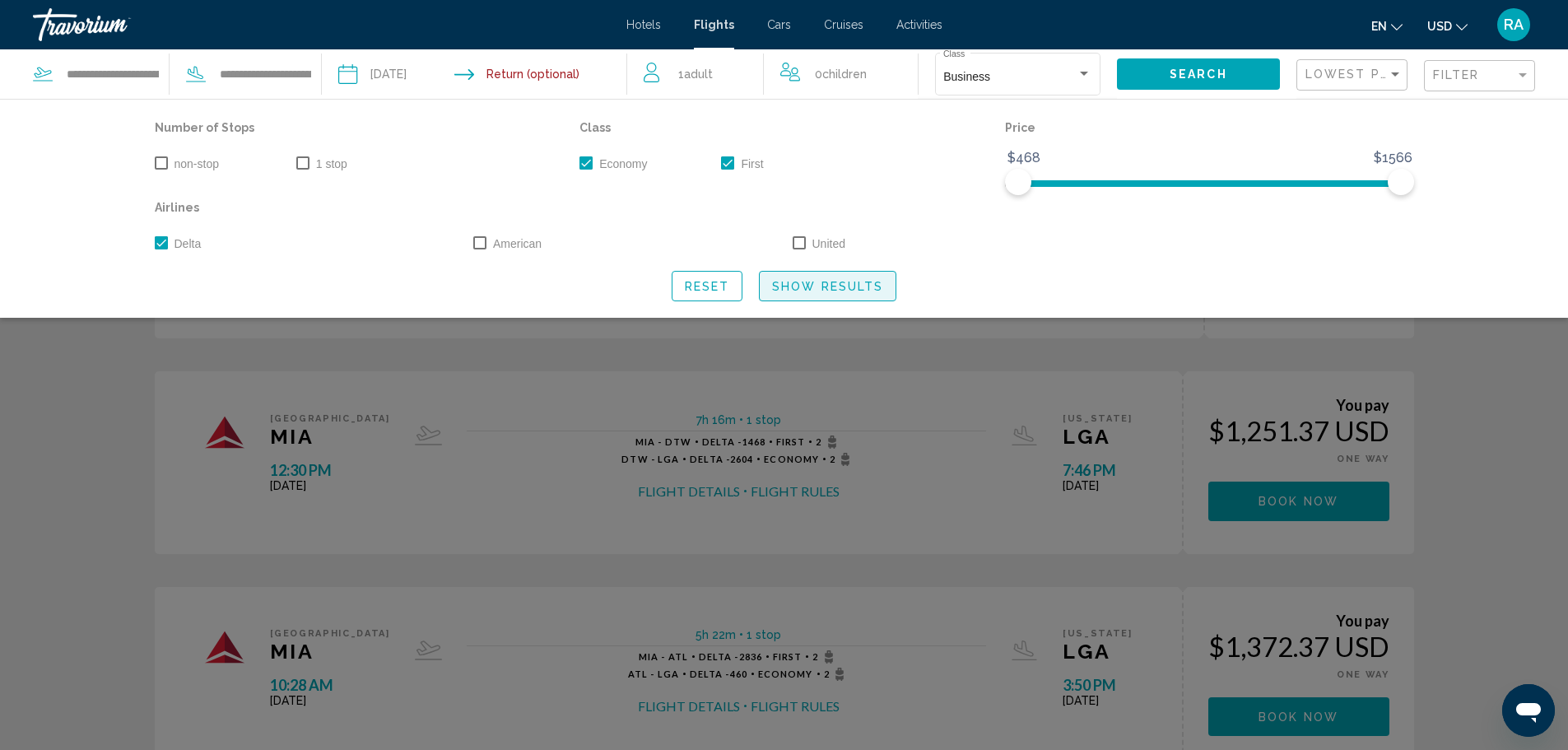
click at [797, 277] on button "Show Results" at bounding box center [827, 286] width 138 height 30
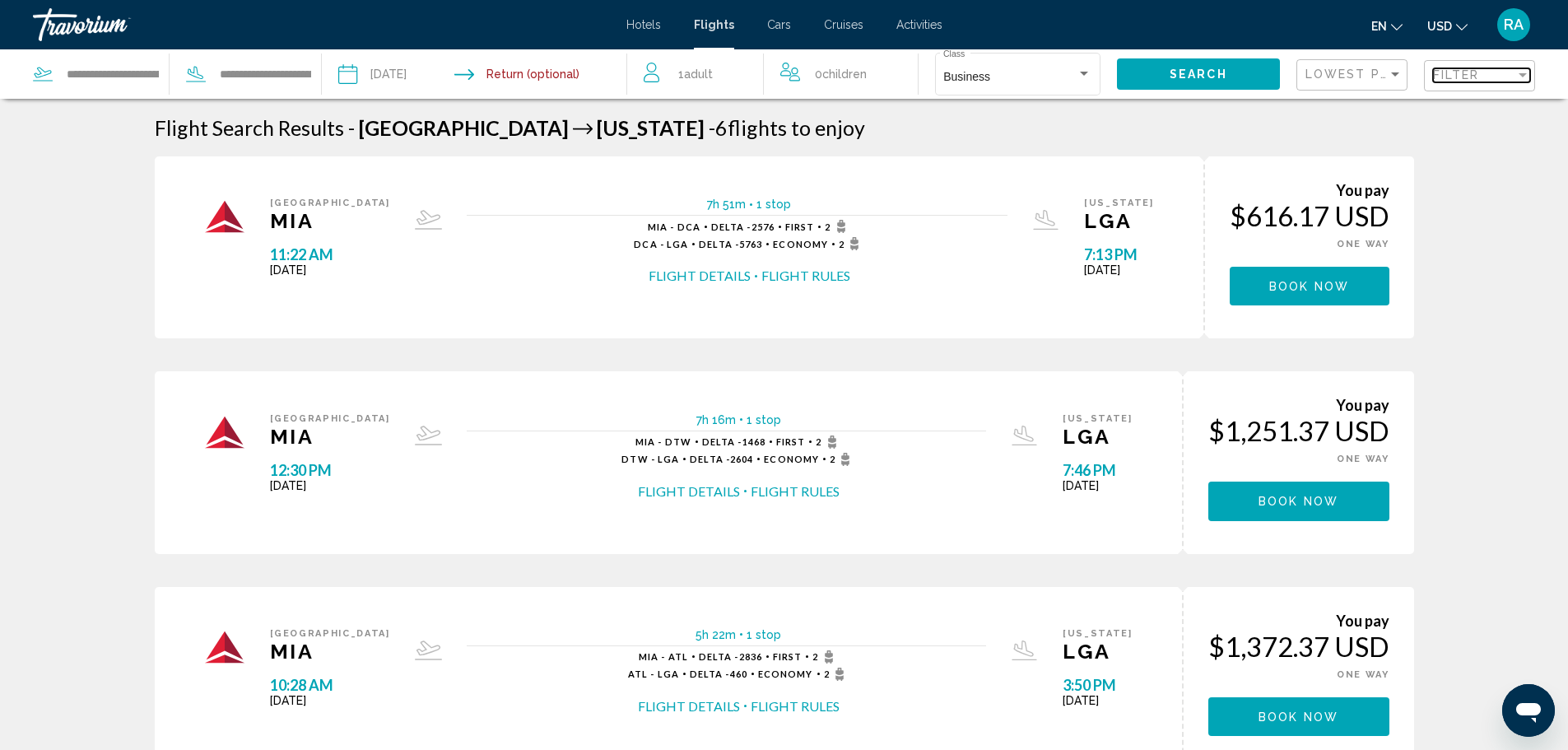
click at [1491, 76] on div "Filter" at bounding box center [1474, 74] width 82 height 13
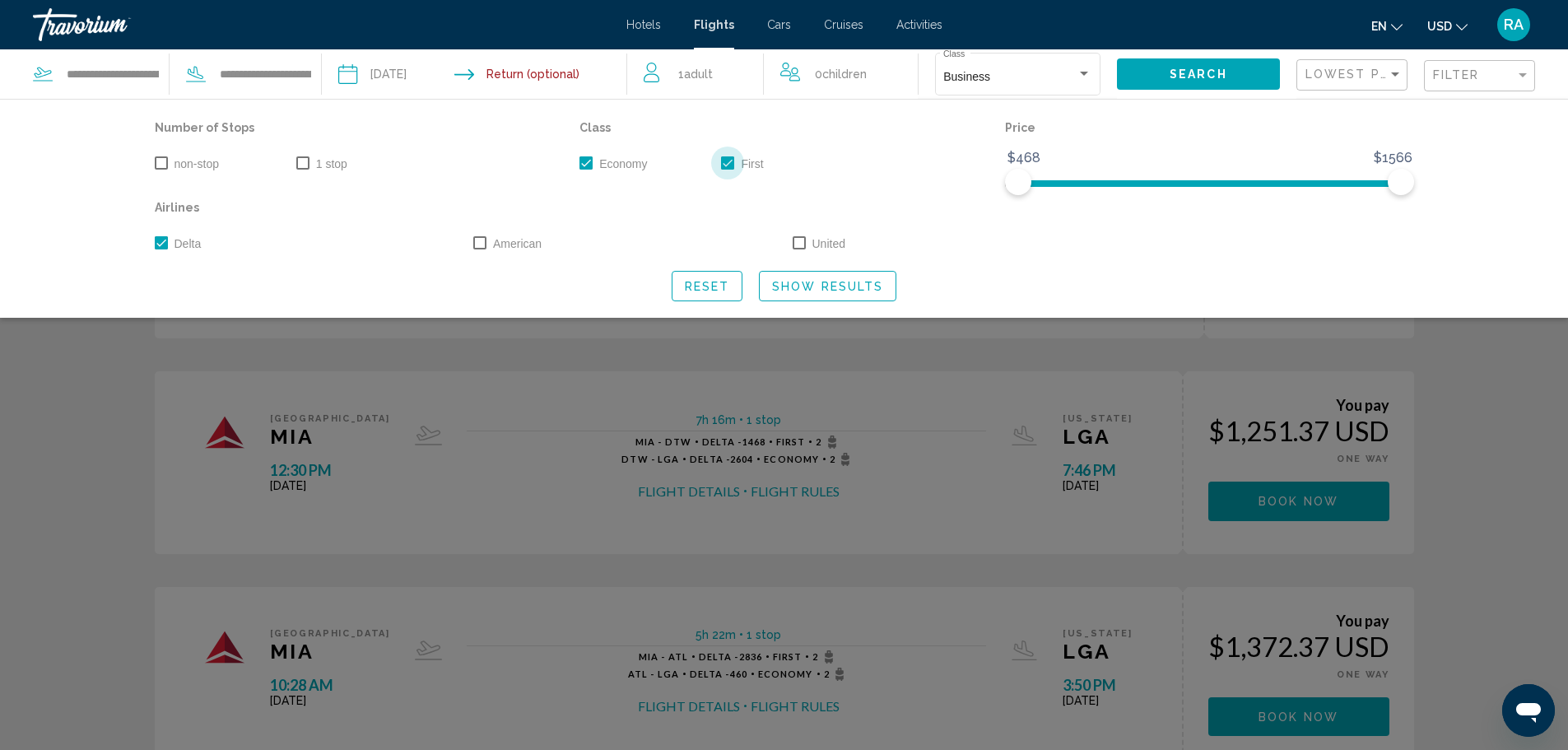
click at [726, 158] on span "Search widget" at bounding box center [727, 163] width 13 height 13
click at [586, 160] on span "Search widget" at bounding box center [586, 163] width 13 height 13
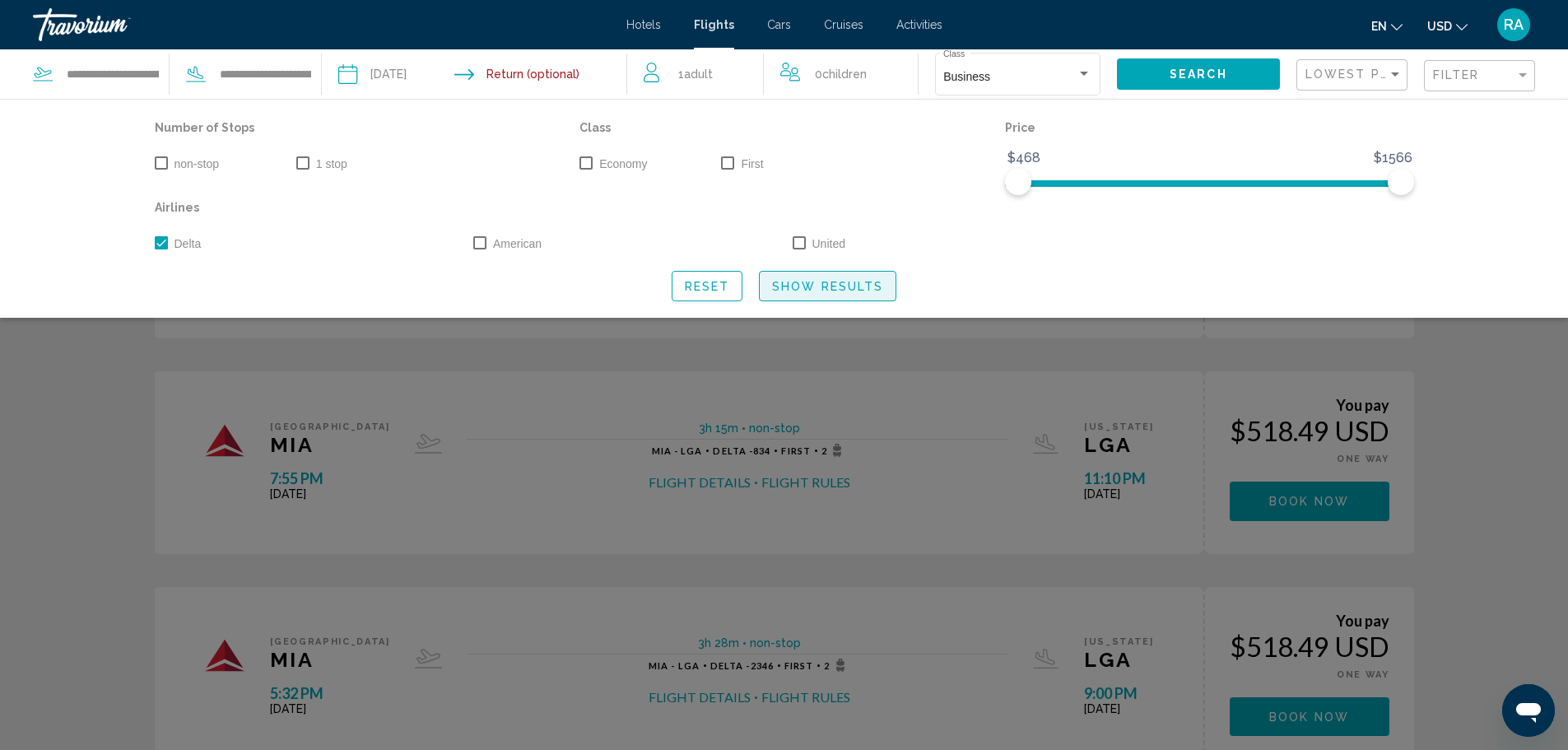
click at [804, 284] on span "Show Results" at bounding box center [827, 286] width 111 height 13
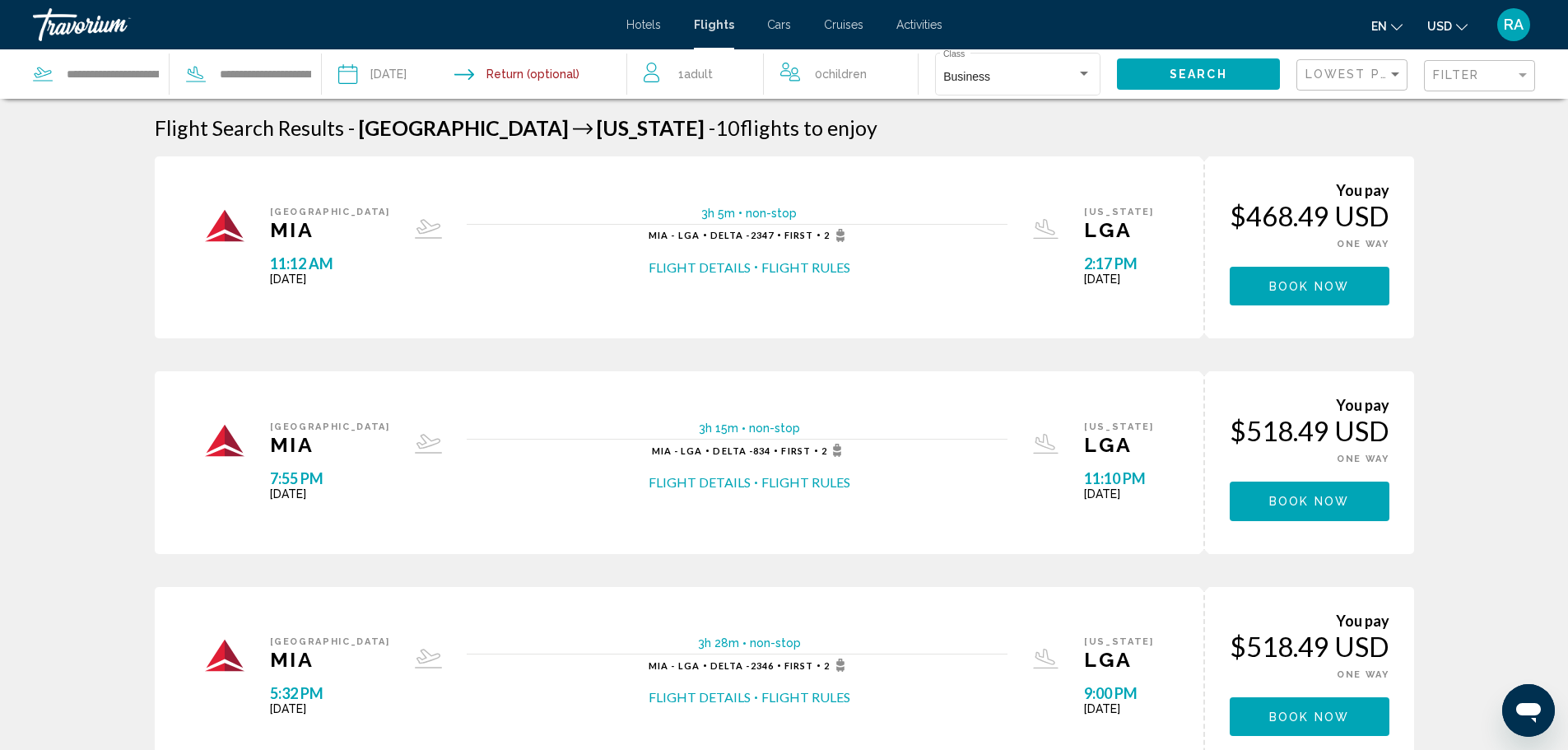
click at [693, 262] on button "Flight Details" at bounding box center [700, 267] width 102 height 18
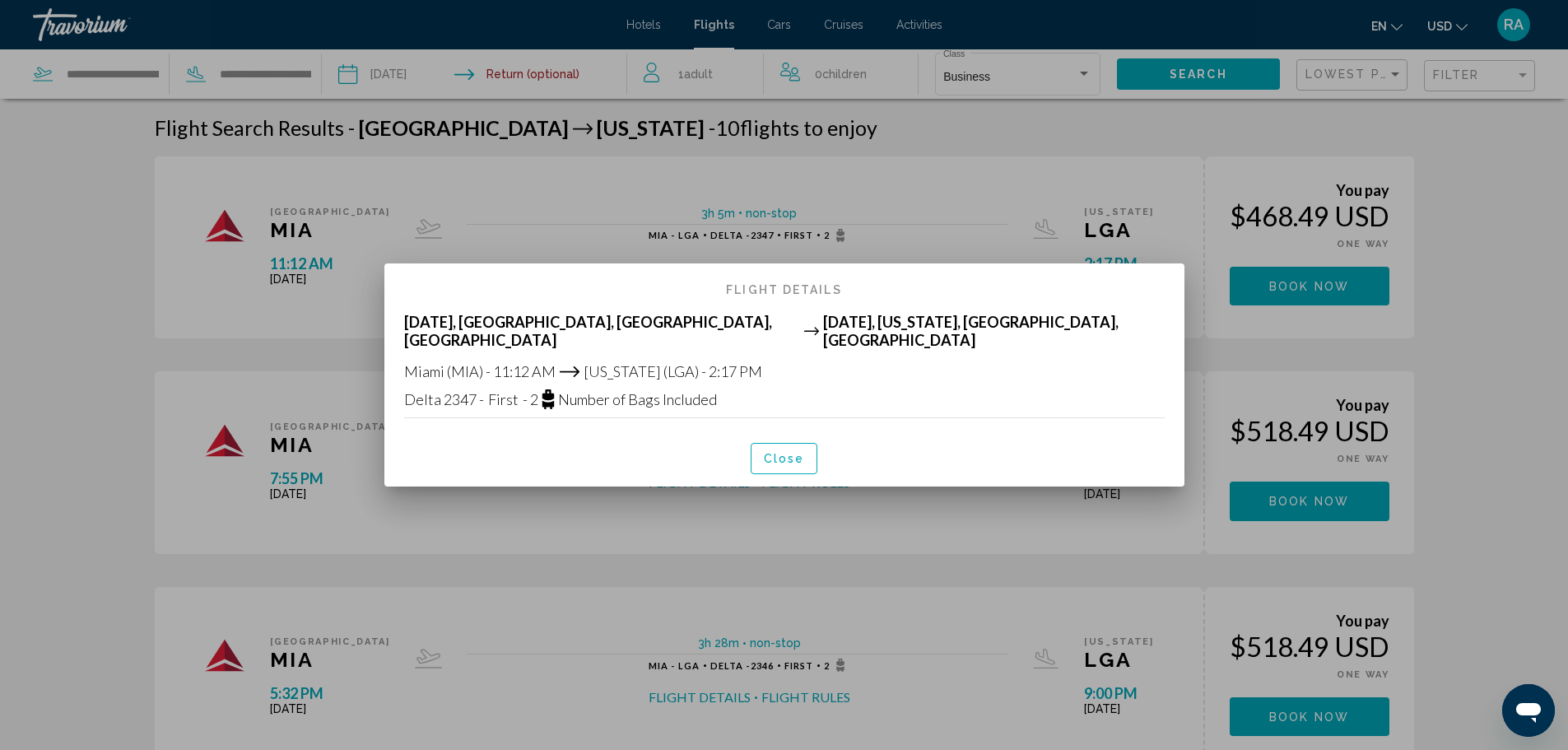
click at [774, 456] on span "Close" at bounding box center [785, 459] width 42 height 13
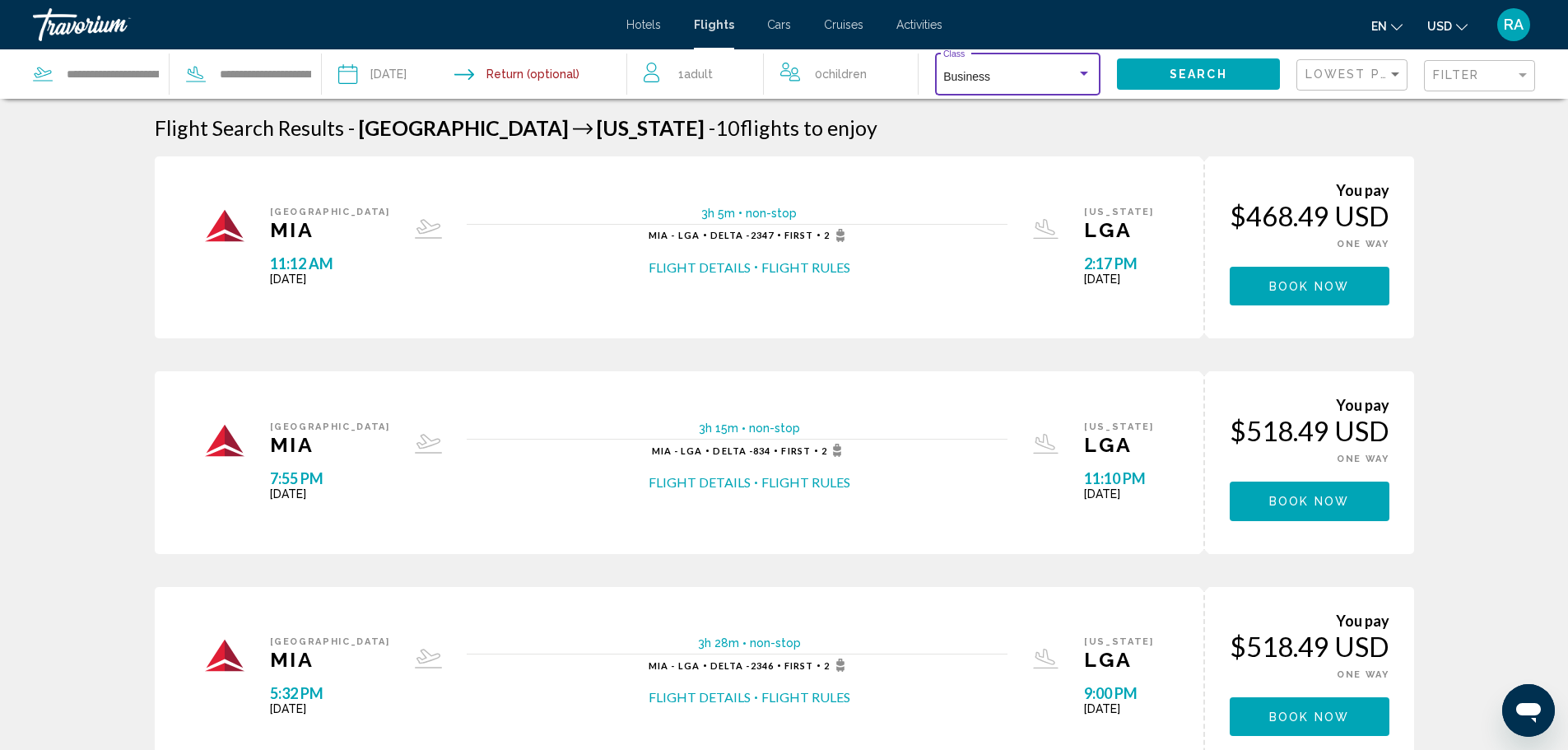
click at [1079, 74] on div "Search widget" at bounding box center [1084, 74] width 15 height 13
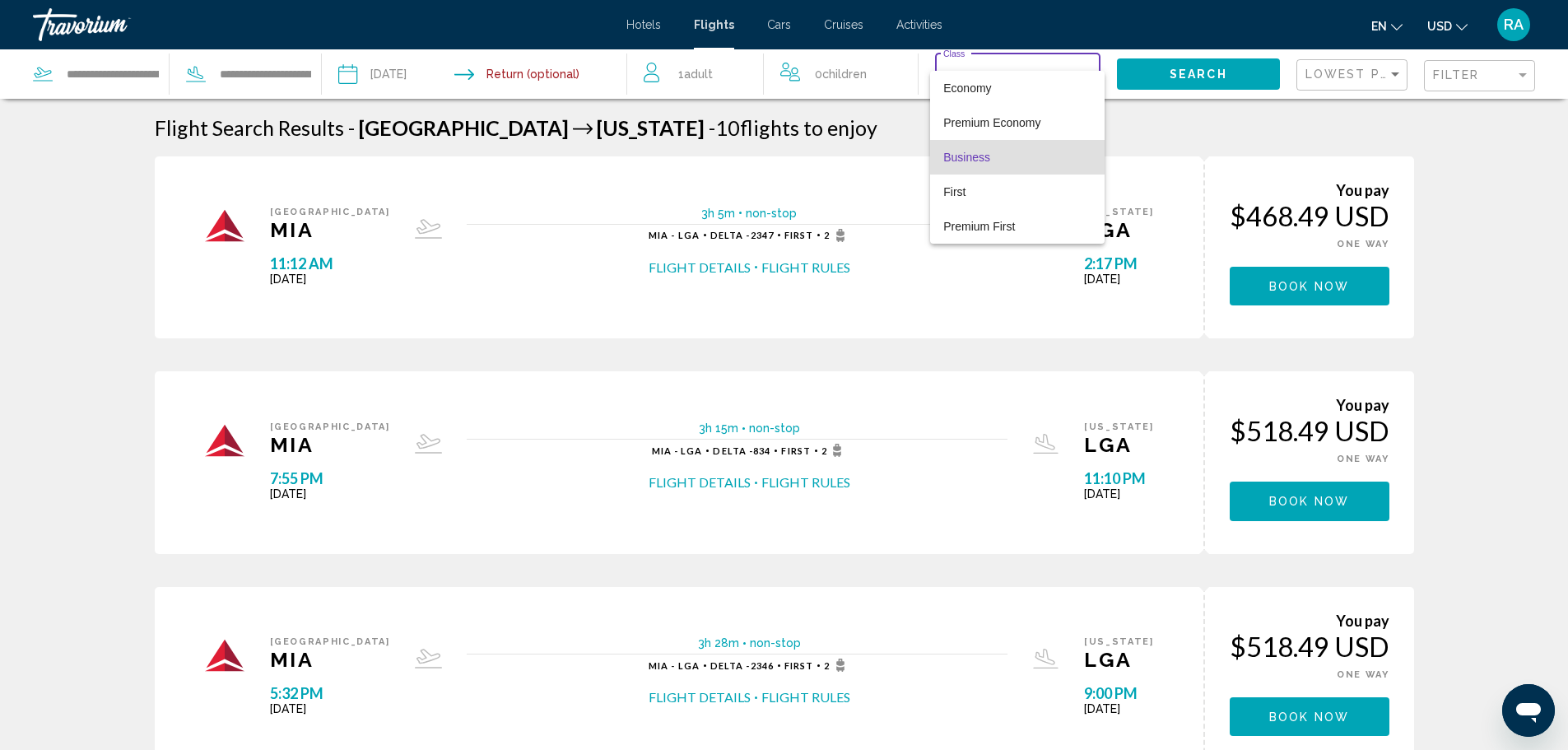
click at [1004, 150] on span "Business" at bounding box center [1017, 158] width 148 height 35
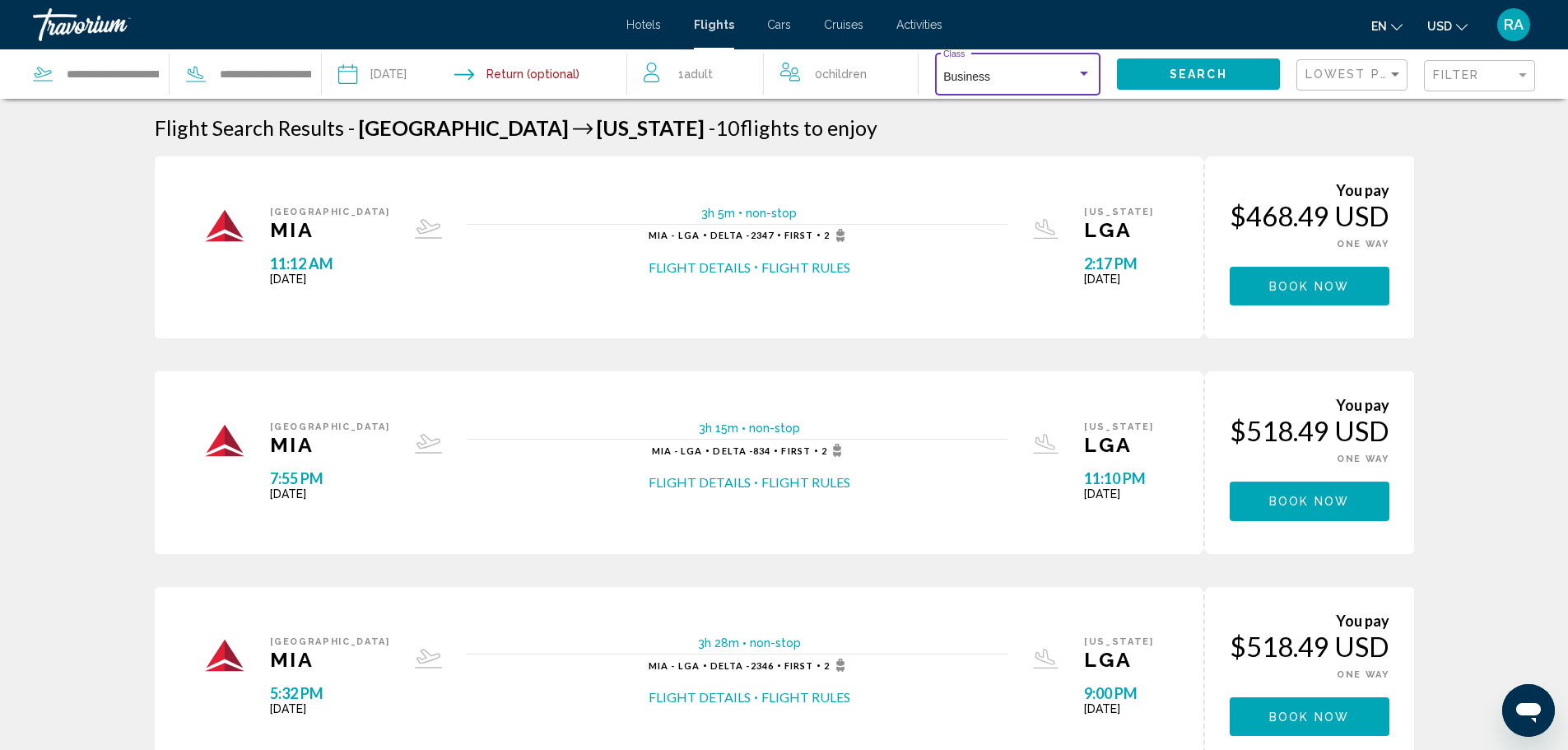
click at [1082, 74] on div "Search widget" at bounding box center [1085, 74] width 9 height 4
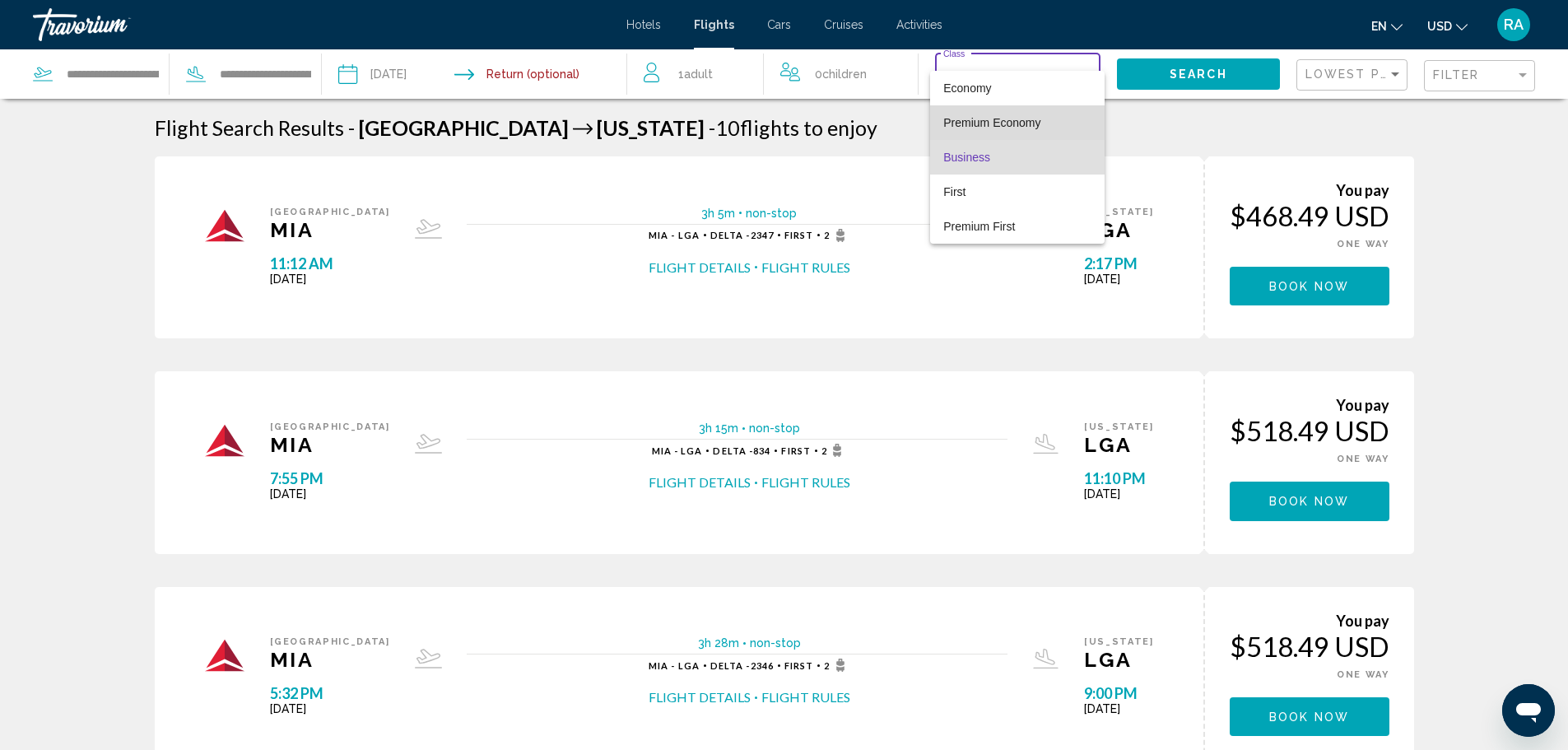
click at [1004, 137] on span "Premium Economy" at bounding box center [1017, 123] width 148 height 35
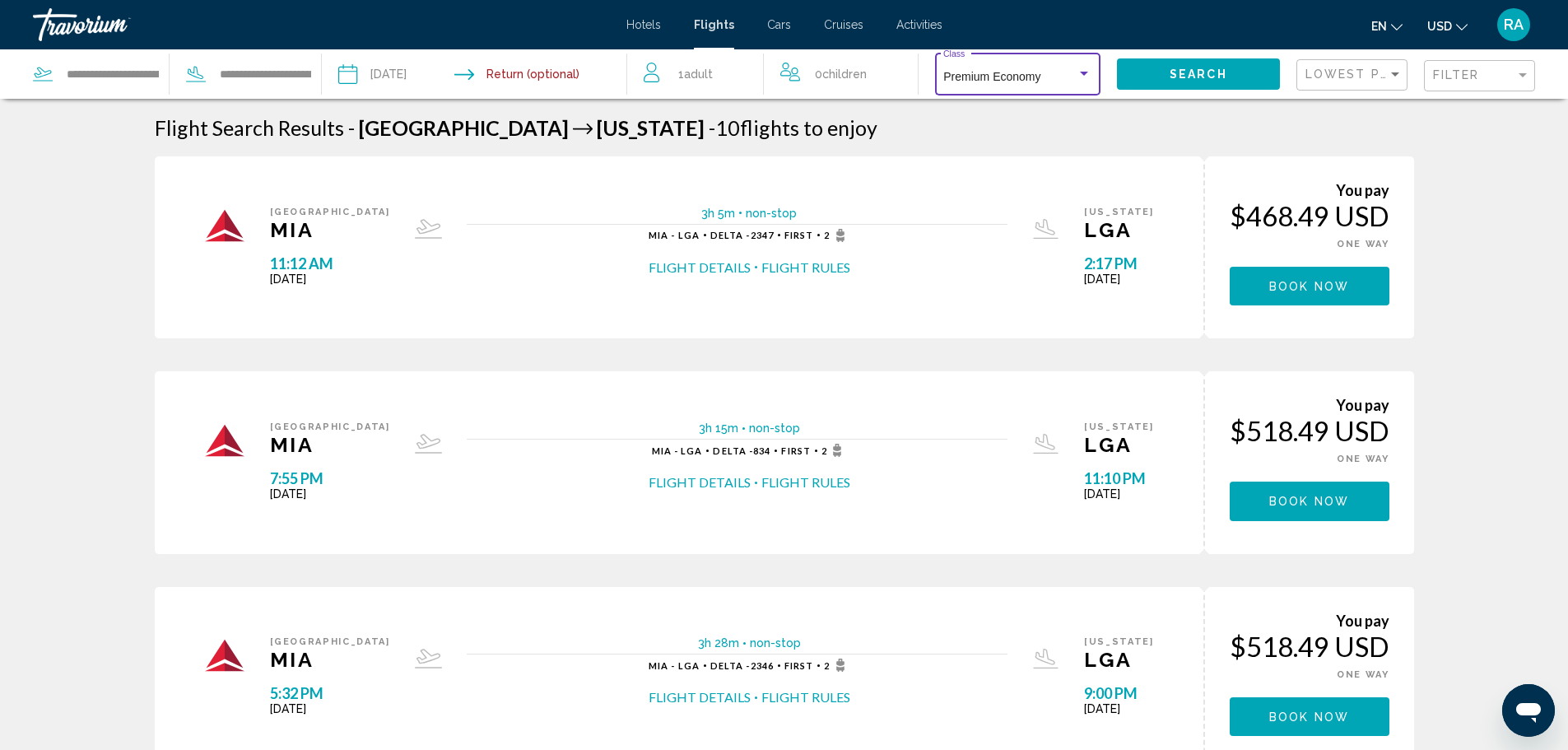
click at [1233, 68] on button "Search" at bounding box center [1198, 73] width 163 height 30
